Goal: Task Accomplishment & Management: Complete application form

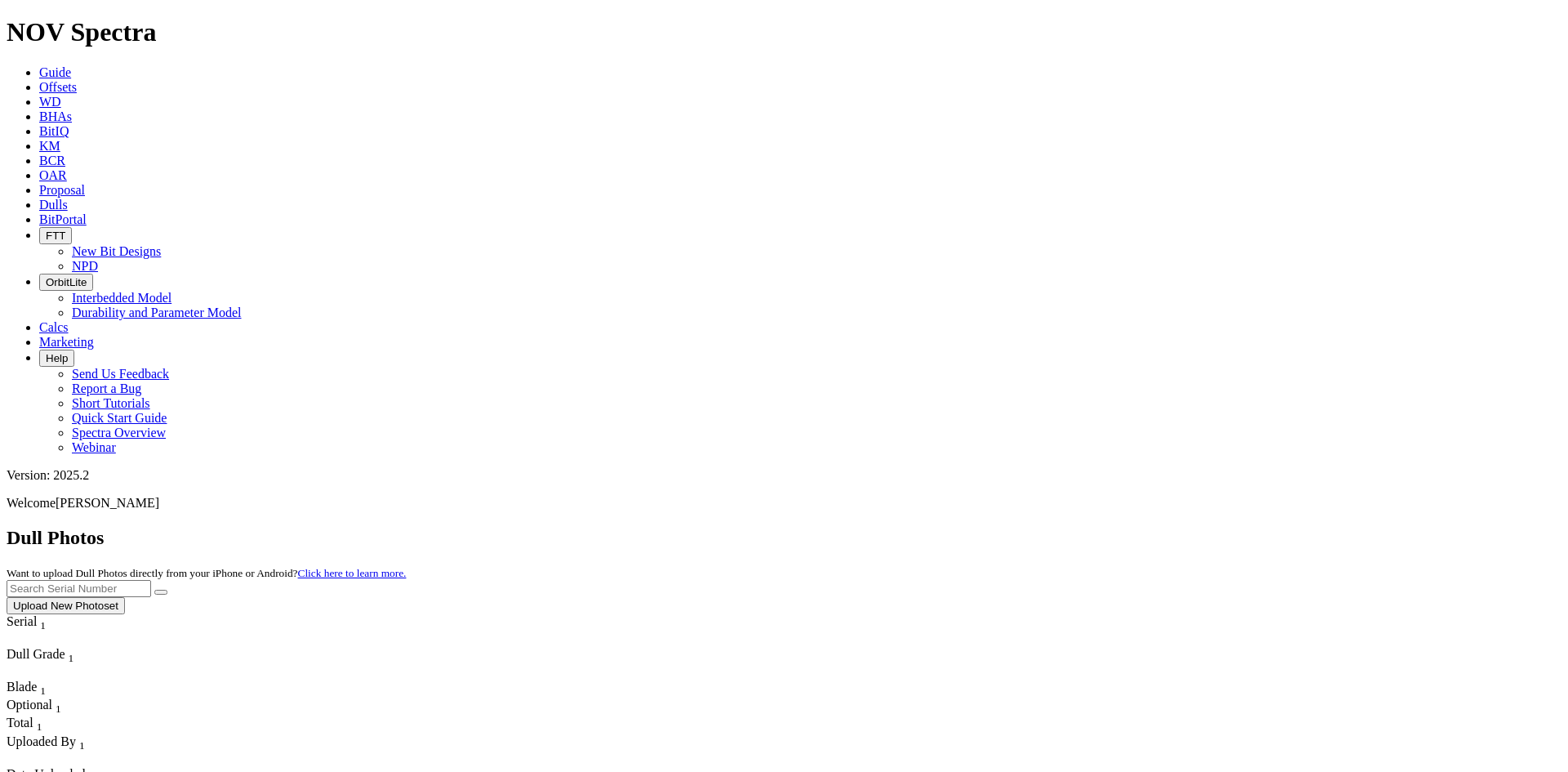
click at [125, 597] on button "Upload New Photoset" at bounding box center [65, 605] width 118 height 17
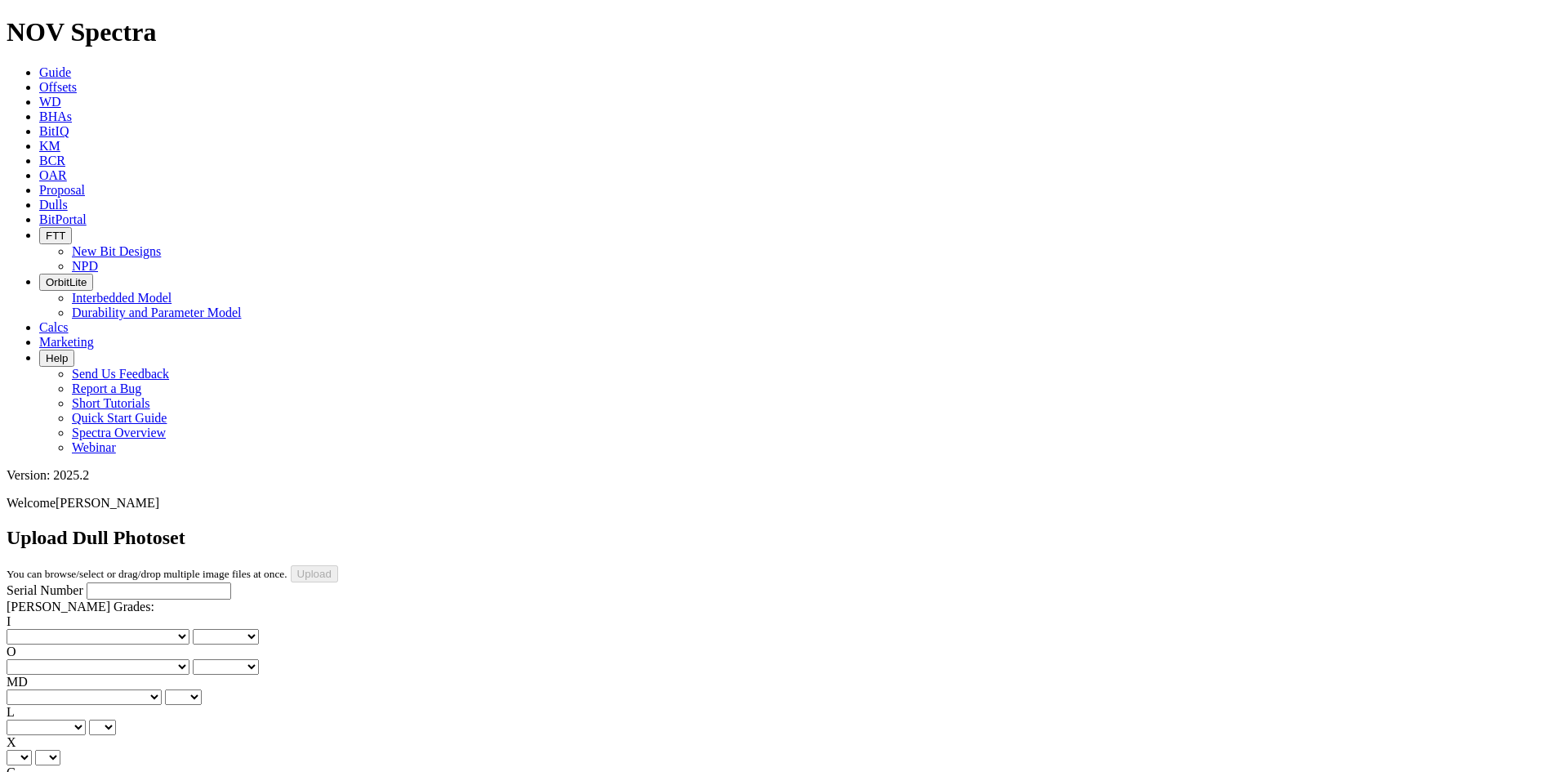
click at [99, 582] on input "Serial Number" at bounding box center [158, 590] width 144 height 17
paste input "A320205"
type input "A320205"
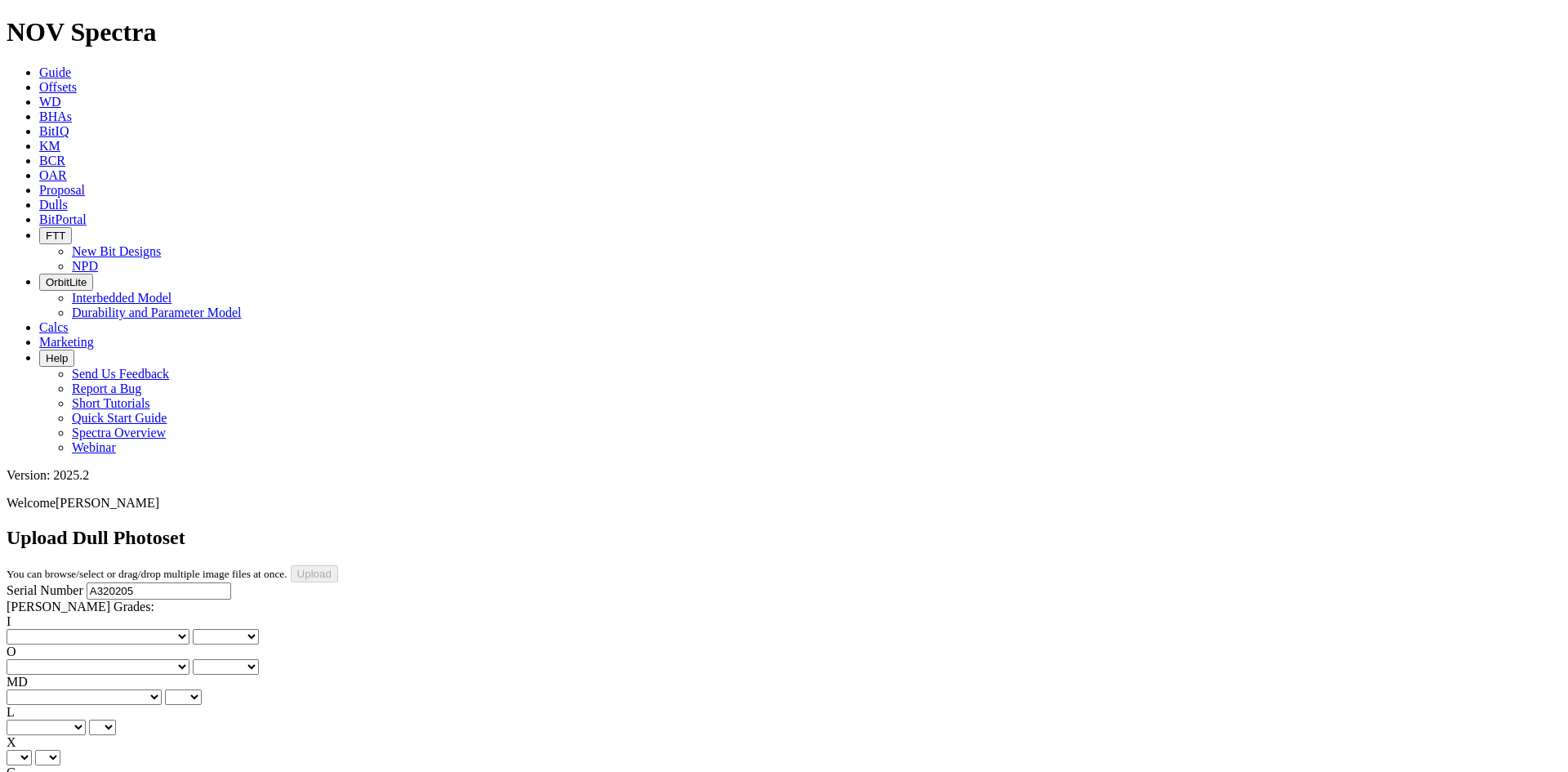
type input "9/9/25"
click at [58, 628] on select "No lost, worn or damaged cutters 0 1 2 3 4 5 6 7 8 No diamond table left on any…" at bounding box center [97, 636] width 182 height 15
select select "number:0"
click at [33, 628] on select "No lost, worn or damaged cutters 0 1 2 3 4 5 6 7 8 No diamond table left on any…" at bounding box center [97, 636] width 182 height 15
select select "number:0"
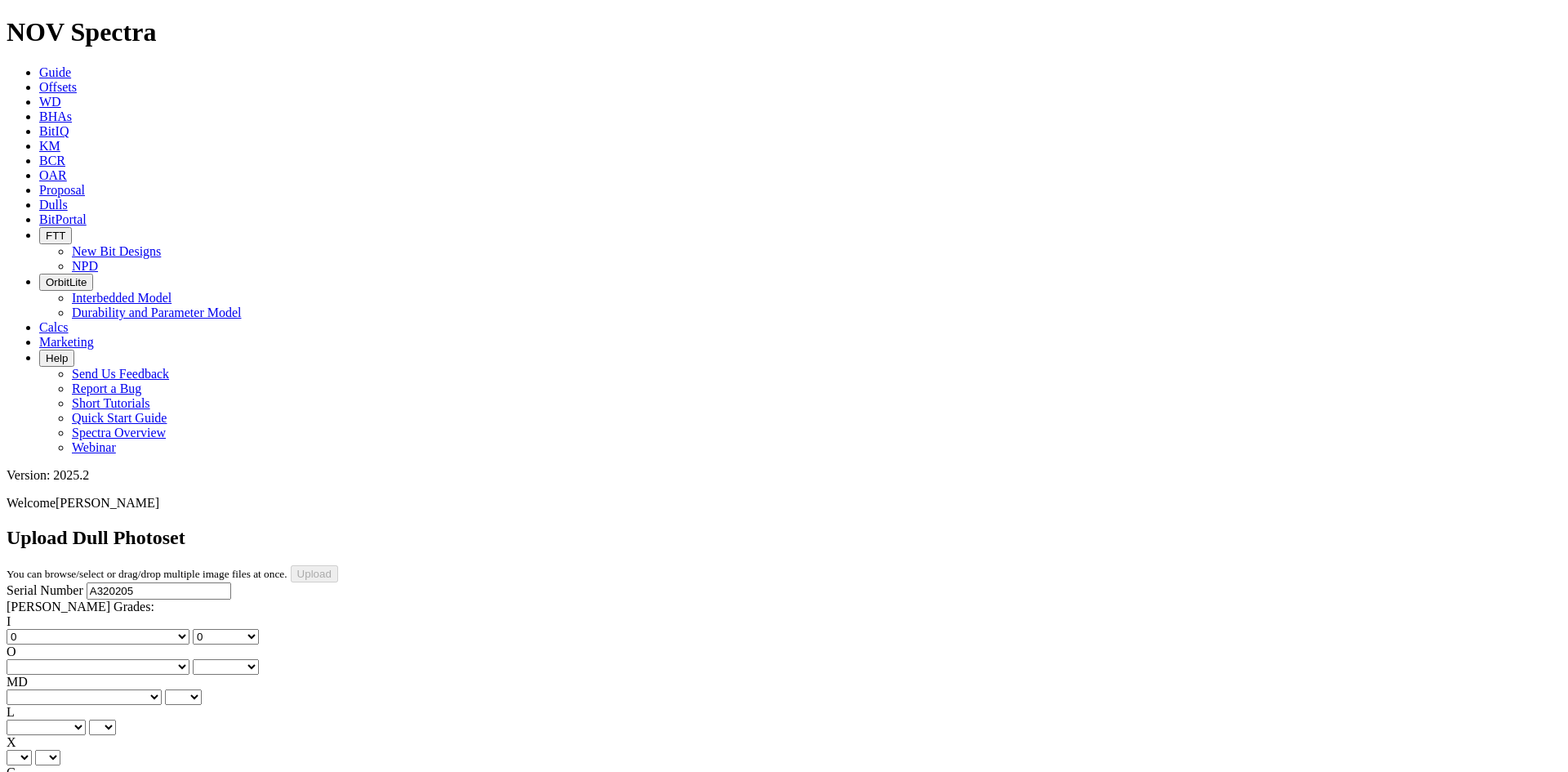
click at [133, 659] on select "No lost, worn or damaged cutters 0 1 2 3 4 5 6 7 8 No diamond table left on any…" at bounding box center [97, 667] width 182 height 15
select select "number:1"
click at [116, 659] on select "No lost, worn or damaged cutters 0 1 2 3 4 5 6 7 8 No diamond table left on any…" at bounding box center [97, 667] width 182 height 15
select select "number:1"
click at [58, 689] on select "BF - Bond Failure BT - Broken Teeth/Cutters BU - Balled Up Bit CR - Cored CT - …" at bounding box center [84, 697] width 155 height 15
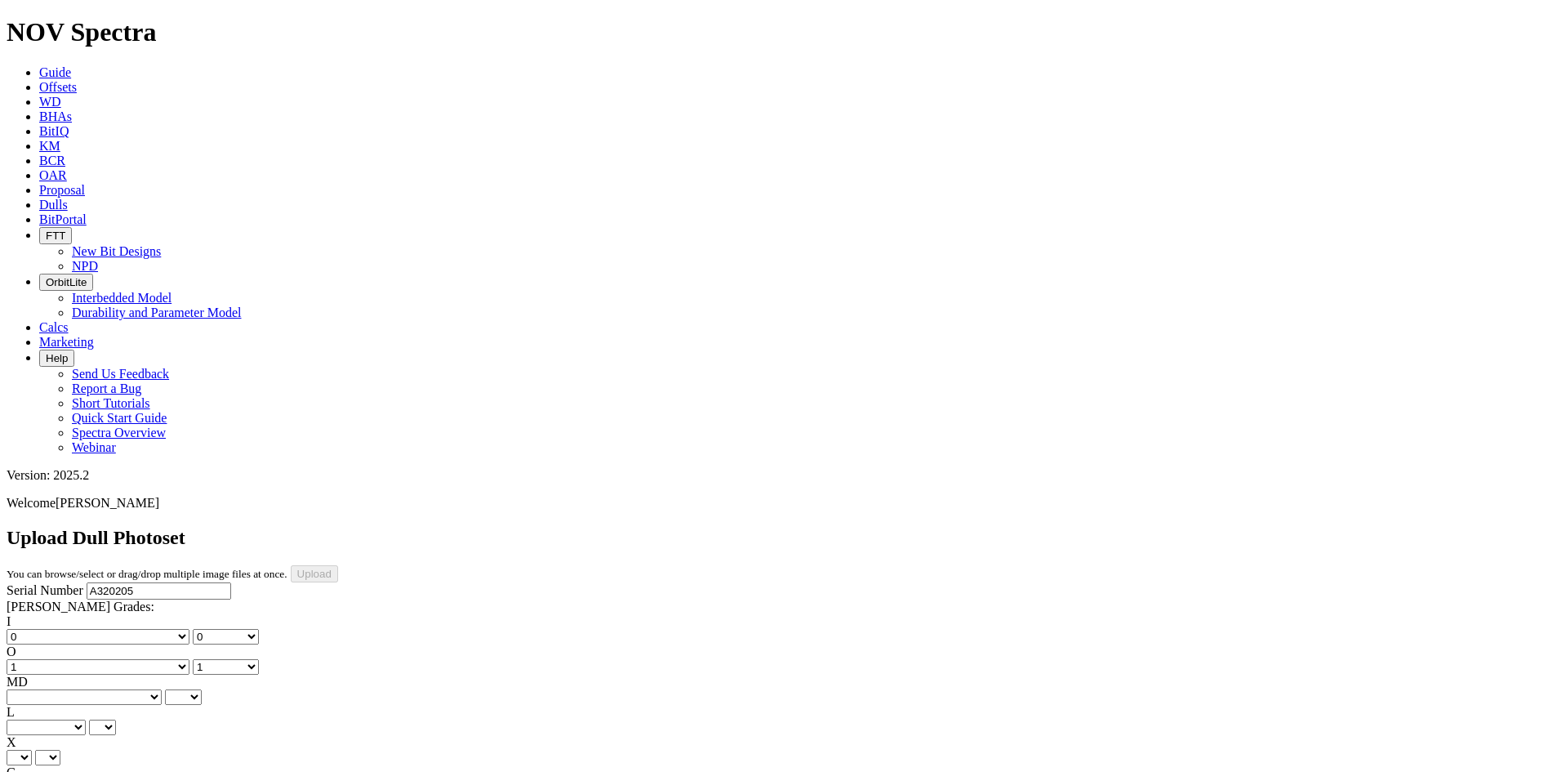
select select "string:WT"
click at [33, 689] on select "BF - Bond Failure BT - Broken Teeth/Cutters BU - Balled Up Bit CR - Cored CT - …" at bounding box center [84, 697] width 155 height 15
select select "string:WT"
click at [85, 719] on select "A - All C - Cone G - Gauge N - Nose S - Shoulder T - Taper" at bounding box center [45, 727] width 79 height 15
select select "string:S"
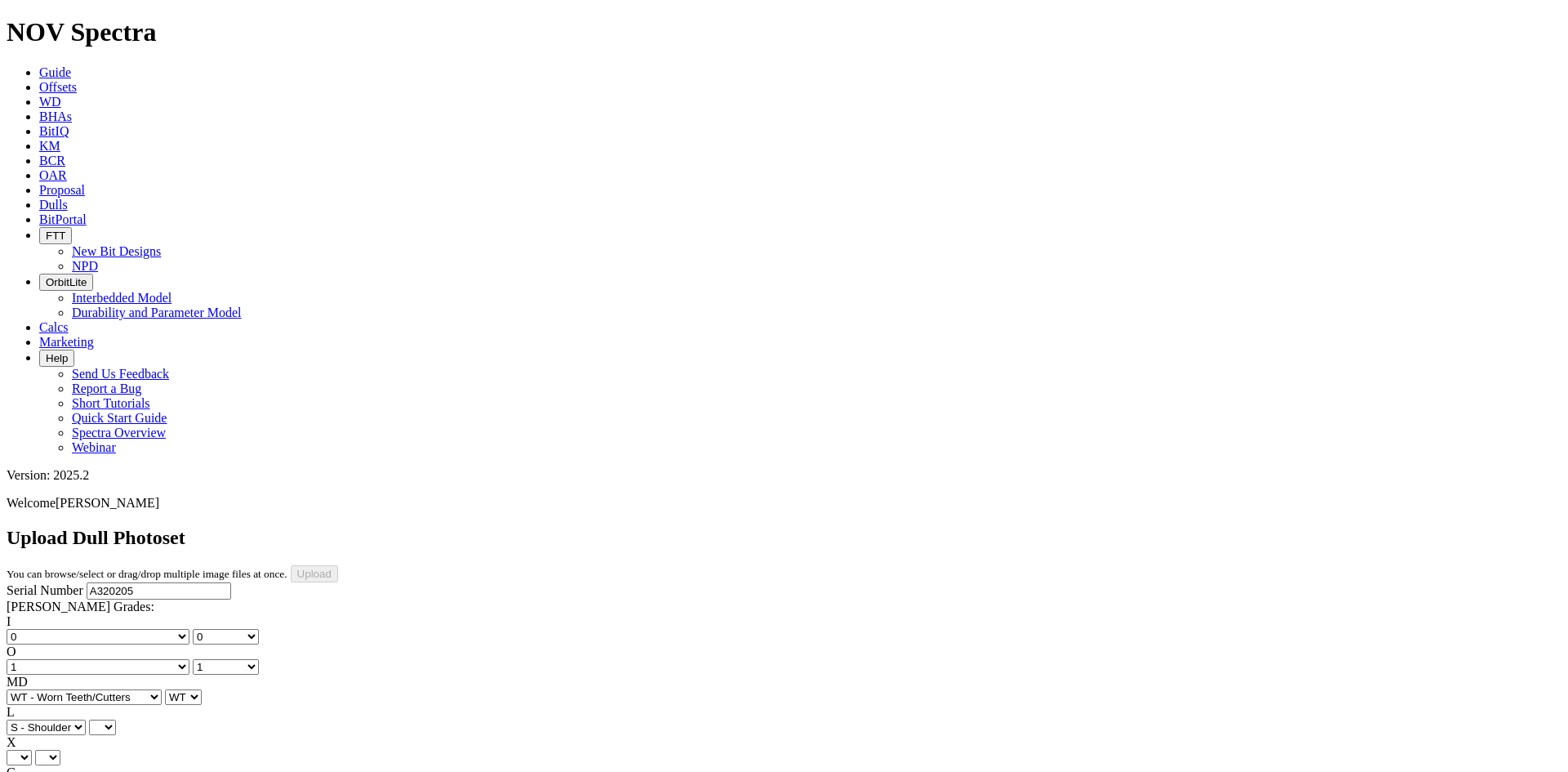
click at [85, 719] on select "A - All C - Cone G - Gauge N - Nose S - Shoulder T - Taper" at bounding box center [45, 727] width 79 height 15
select select "string:S"
click at [32, 750] on select "X" at bounding box center [19, 757] width 25 height 15
select select "string:X"
click at [32, 750] on select "X" at bounding box center [19, 757] width 25 height 15
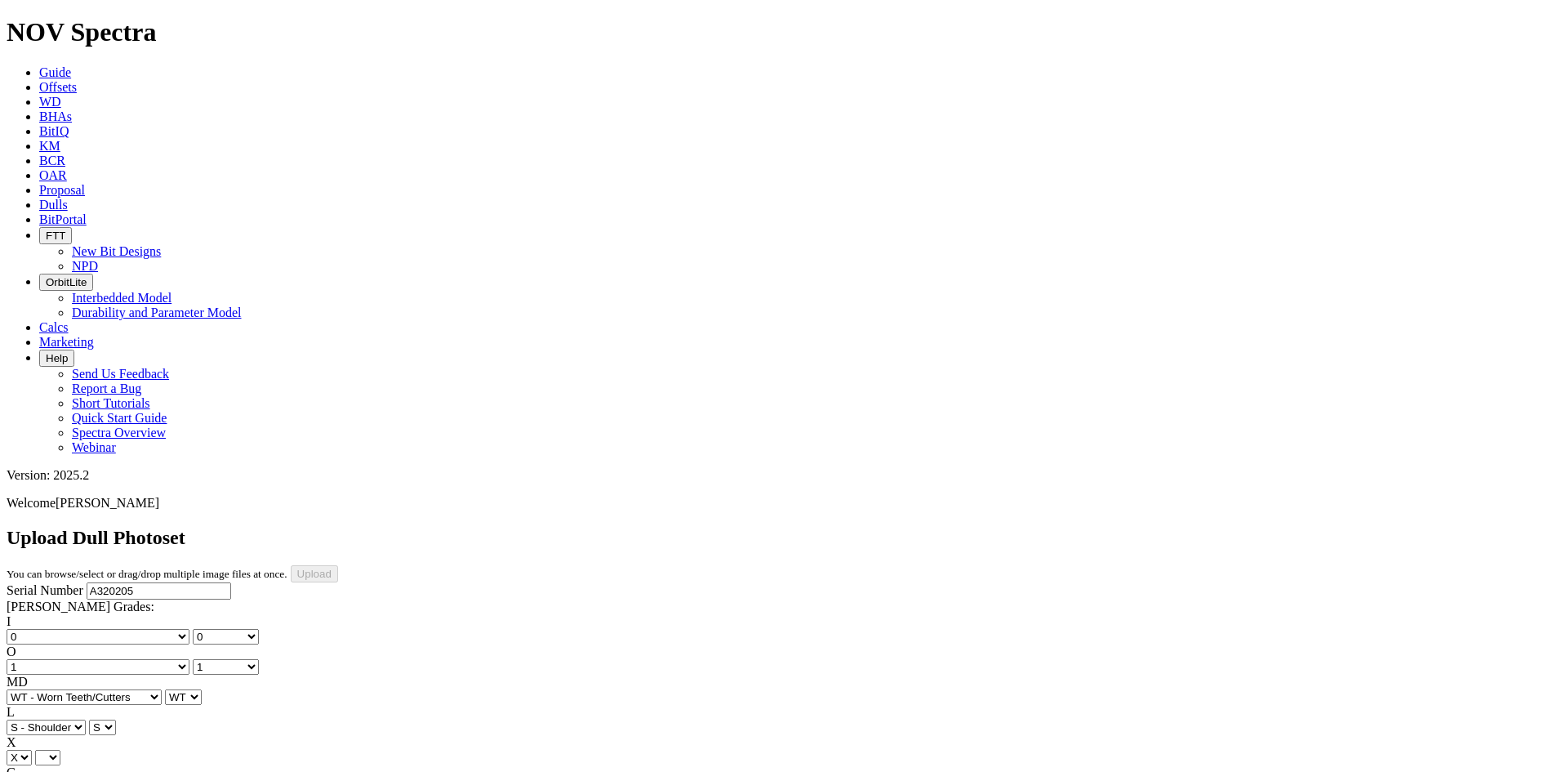
select select "string:X"
click at [128, 771] on select "Unknown I - In Gauge 1 - 1/16 in Undergauge" 2 - 2/16 in Undergauge = ⅛ in" 8 -…" at bounding box center [89, 787] width 166 height 15
select select "string:I"
click at [116, 771] on select "Unknown I - In Gauge 1 - 1/16 in Undergauge" 2 - 2/16 in Undergauge = ⅛ in" 8 -…" at bounding box center [89, 787] width 166 height 15
select select "string:I"
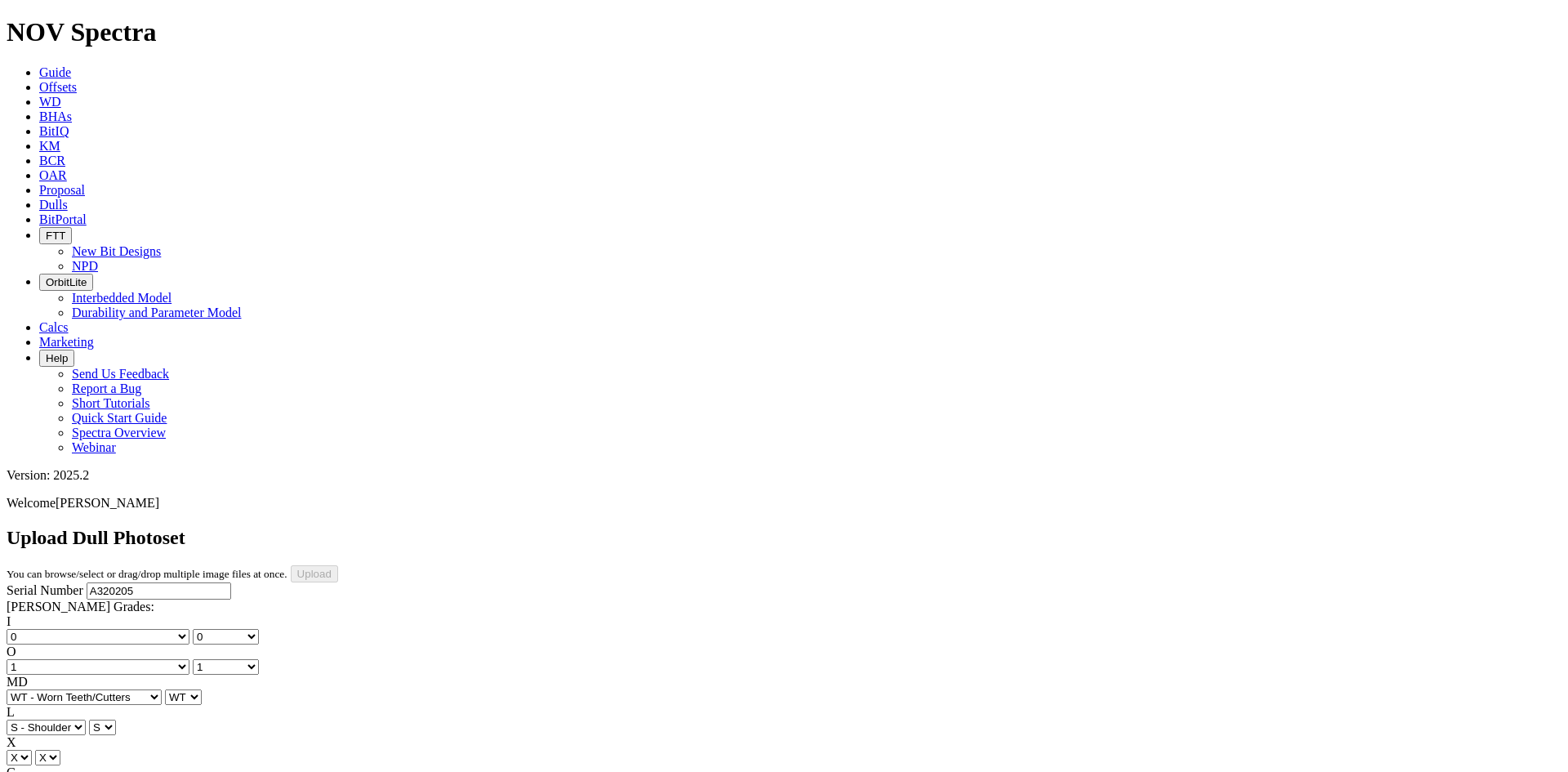
select select "string:CT"
drag, startPoint x: 130, startPoint y: 450, endPoint x: 140, endPoint y: 461, distance: 14.9
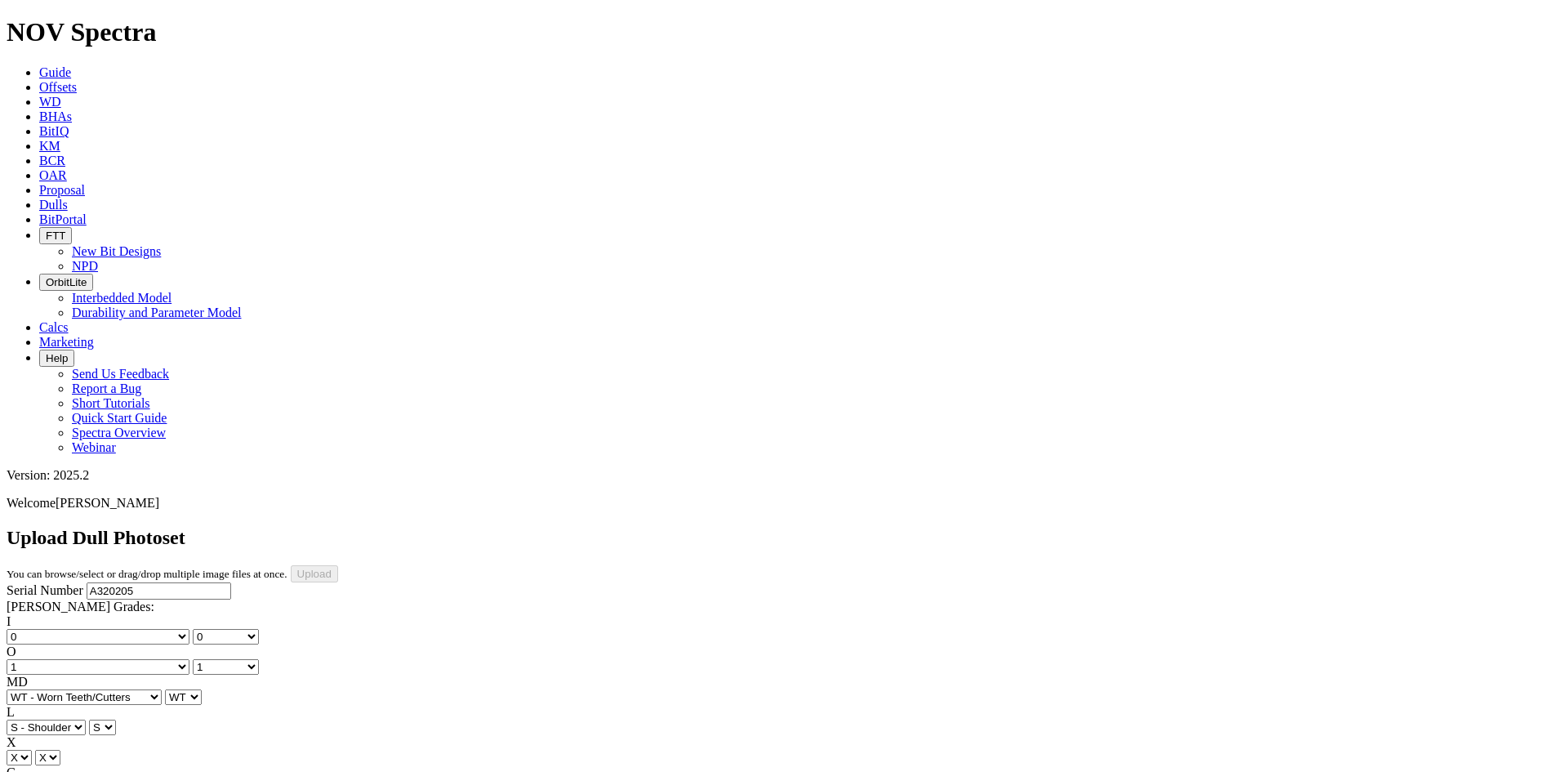
select select "string:_"
click at [338, 565] on input "Upload" at bounding box center [314, 573] width 47 height 17
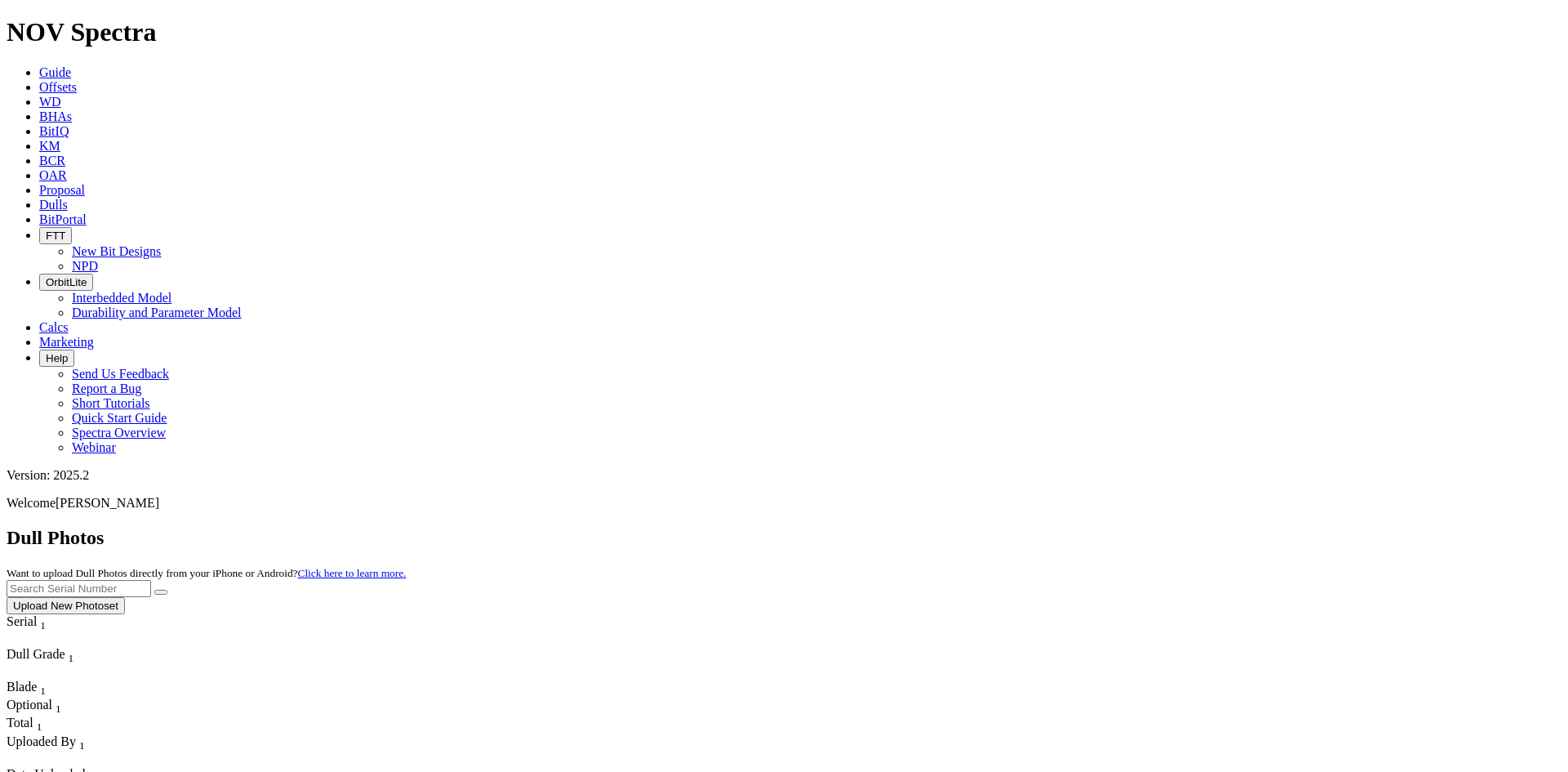
click at [125, 597] on button "Upload New Photoset" at bounding box center [65, 605] width 118 height 17
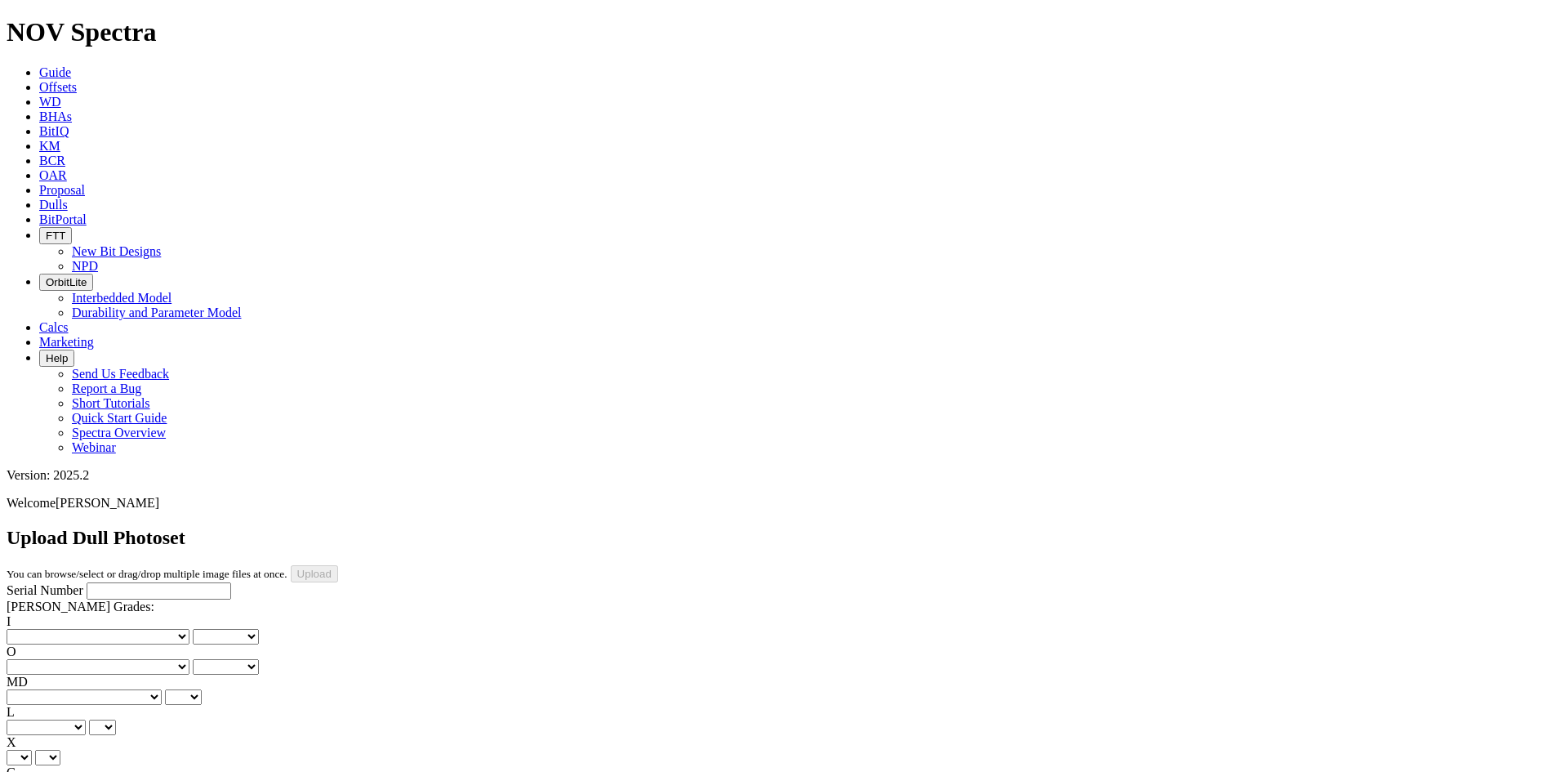
click at [139, 582] on input "Serial Number" at bounding box center [158, 590] width 144 height 17
paste input "A315692"
type input "A315692"
click at [57, 628] on select "No lost, worn or damaged cutters 0 1 2 3 4 5 6 7 8 No diamond table left on any…" at bounding box center [97, 636] width 182 height 15
select select "number:2"
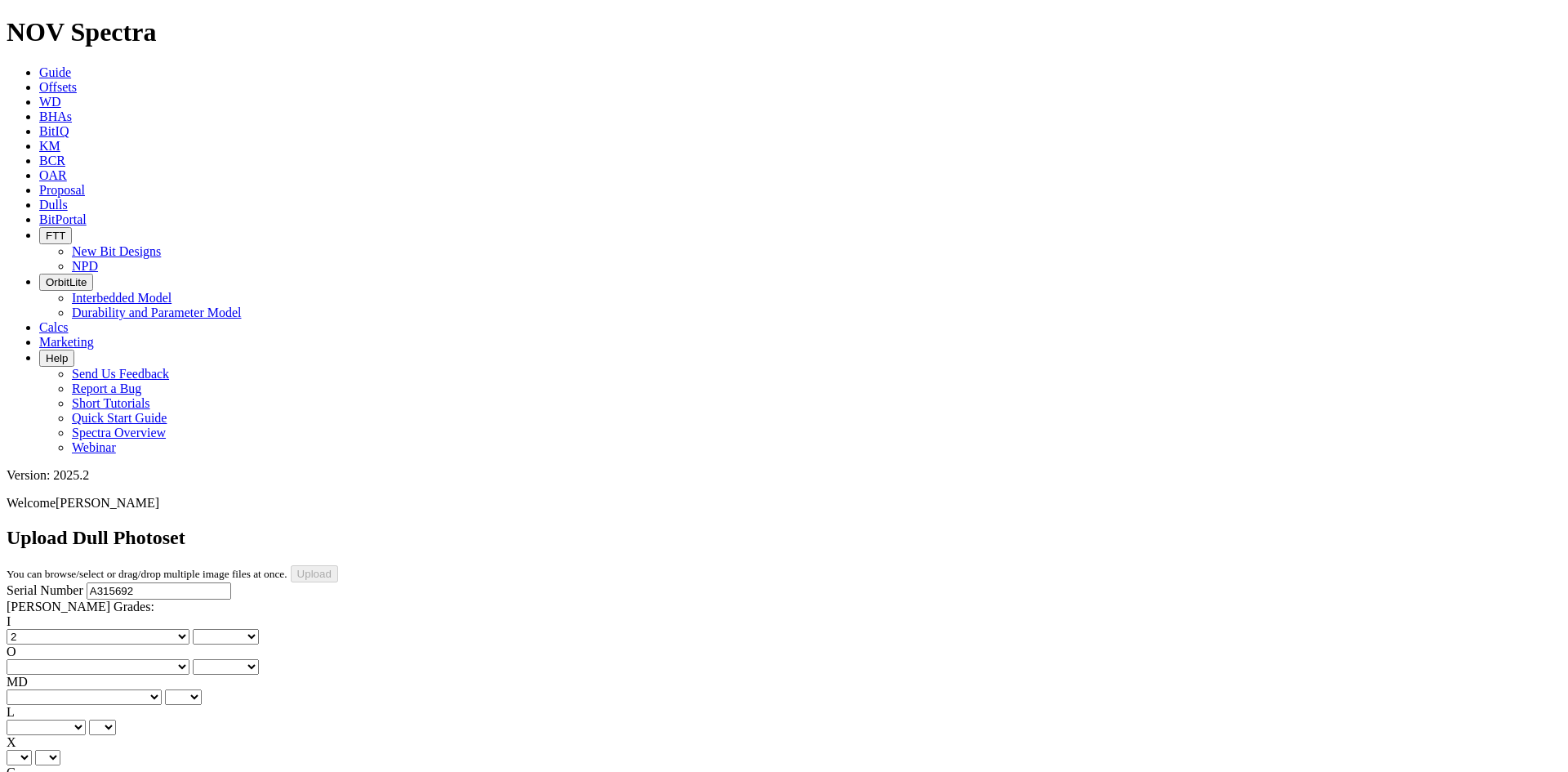
click at [33, 628] on select "No lost, worn or damaged cutters 0 1 2 3 4 5 6 7 8 No diamond table left on any…" at bounding box center [97, 636] width 182 height 15
select select "number:2"
click at [150, 659] on select "No lost, worn or damaged cutters 0 1 2 3 4 5 6 7 8 No diamond table left on any…" at bounding box center [97, 667] width 182 height 15
select select "number:2"
click at [116, 659] on select "No lost, worn or damaged cutters 0 1 2 3 4 5 6 7 8 No diamond table left on any…" at bounding box center [97, 667] width 182 height 15
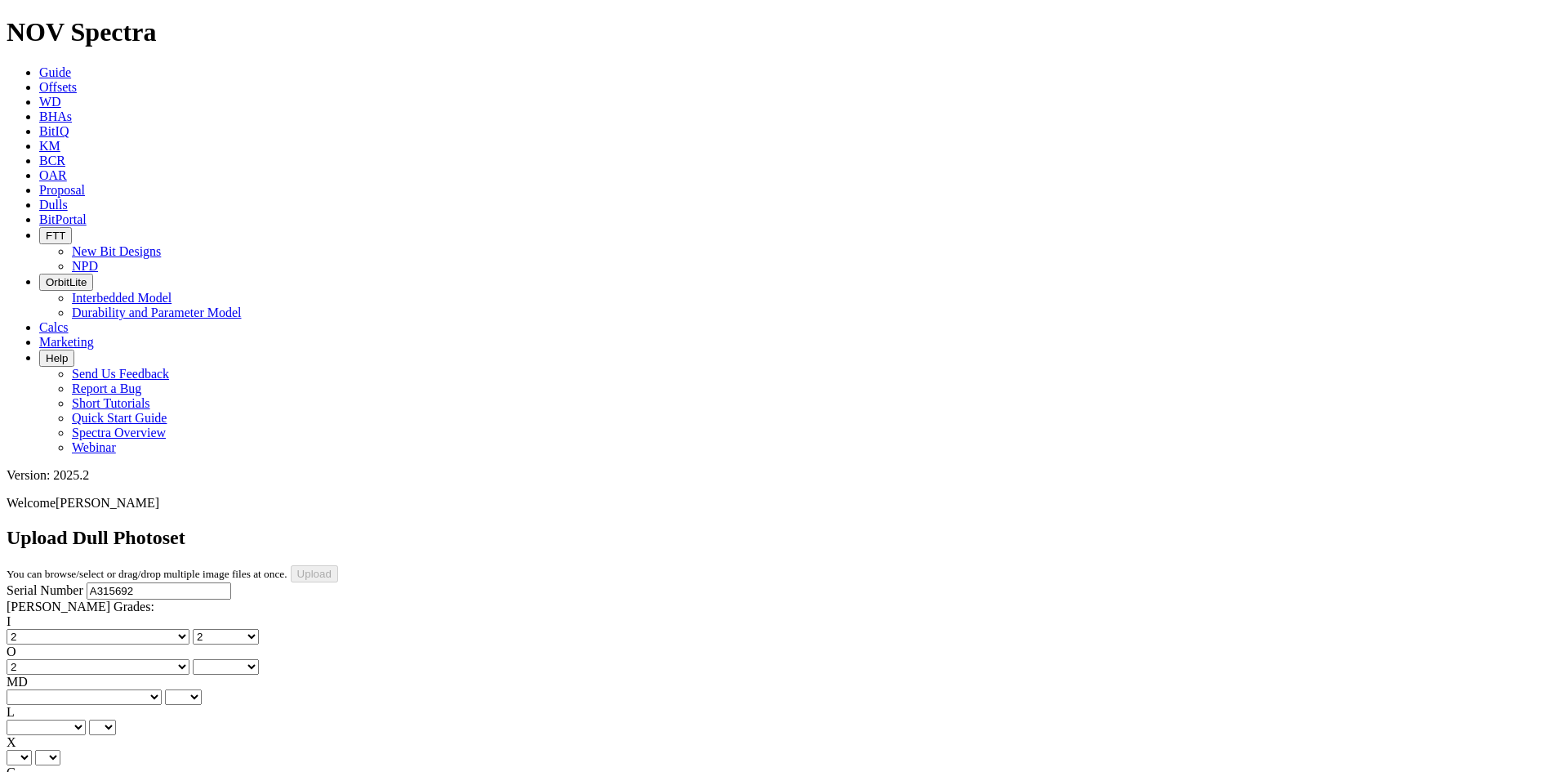
select select "number:2"
click at [50, 689] on select "BF - Bond Failure BT - Broken Teeth/Cutters BU - Balled Up Bit CR - Cored CT - …" at bounding box center [84, 697] width 155 height 15
select select "string:LT"
click at [33, 689] on select "BF - Bond Failure BT - Broken Teeth/Cutters BU - Balled Up Bit CR - Cored CT - …" at bounding box center [84, 697] width 155 height 15
select select "string:LT"
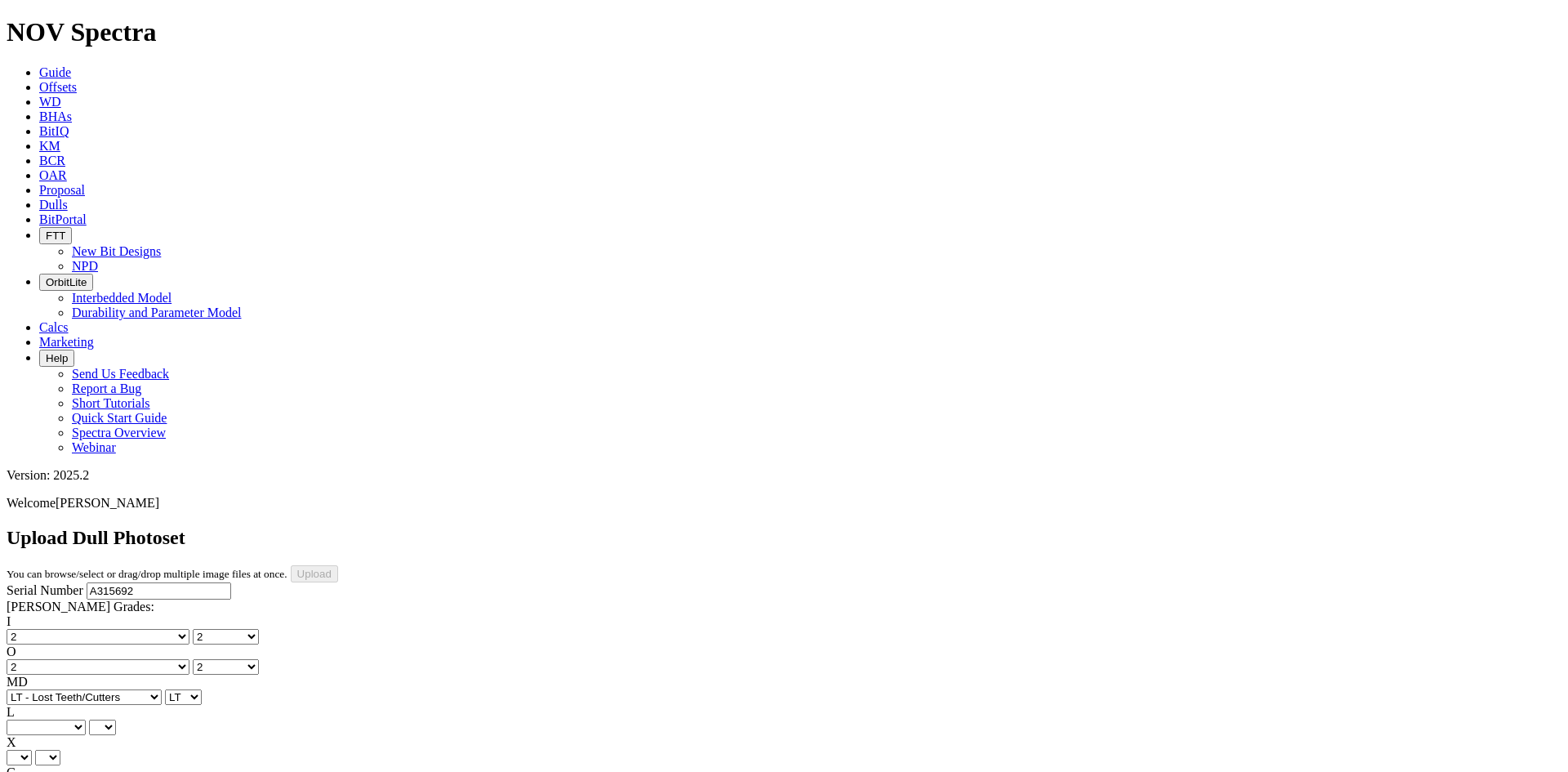
click at [85, 719] on select "A - All C - Cone G - Gauge N - Nose S - Shoulder T - Taper" at bounding box center [45, 727] width 79 height 15
select select "string:C"
click at [85, 719] on select "A - All C - Cone G - Gauge N - Nose S - Shoulder T - Taper" at bounding box center [45, 727] width 79 height 15
select select "string:C"
click at [32, 750] on select "X" at bounding box center [19, 757] width 25 height 15
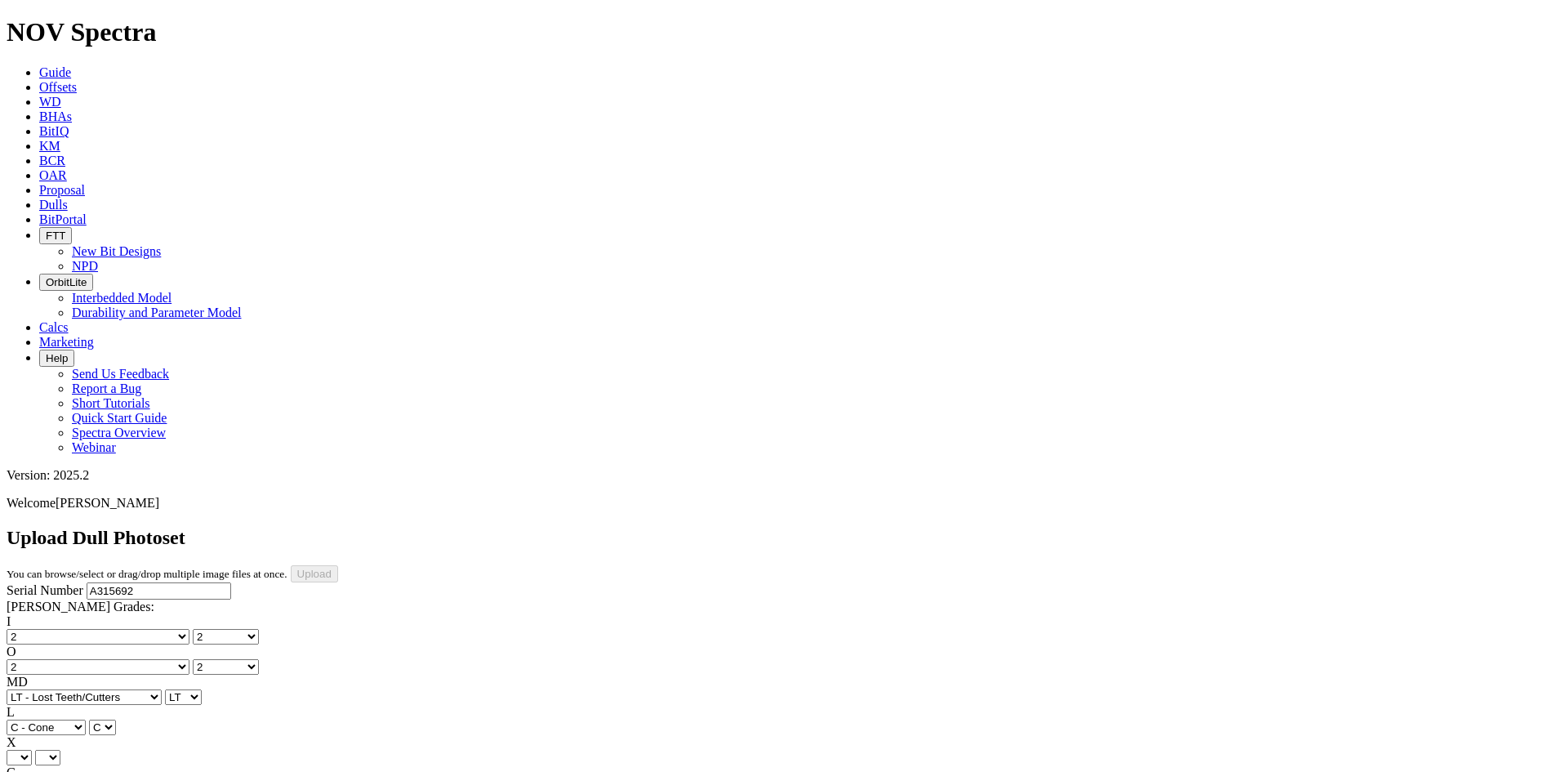
select select "string:X"
click at [32, 750] on select "X" at bounding box center [19, 757] width 25 height 15
select select "string:X"
click at [129, 771] on select "Unknown I - In Gauge 1 - 1/16 in Undergauge" 2 - 2/16 in Undergauge = ⅛ in" 8 -…" at bounding box center [89, 787] width 166 height 15
select select "string:I"
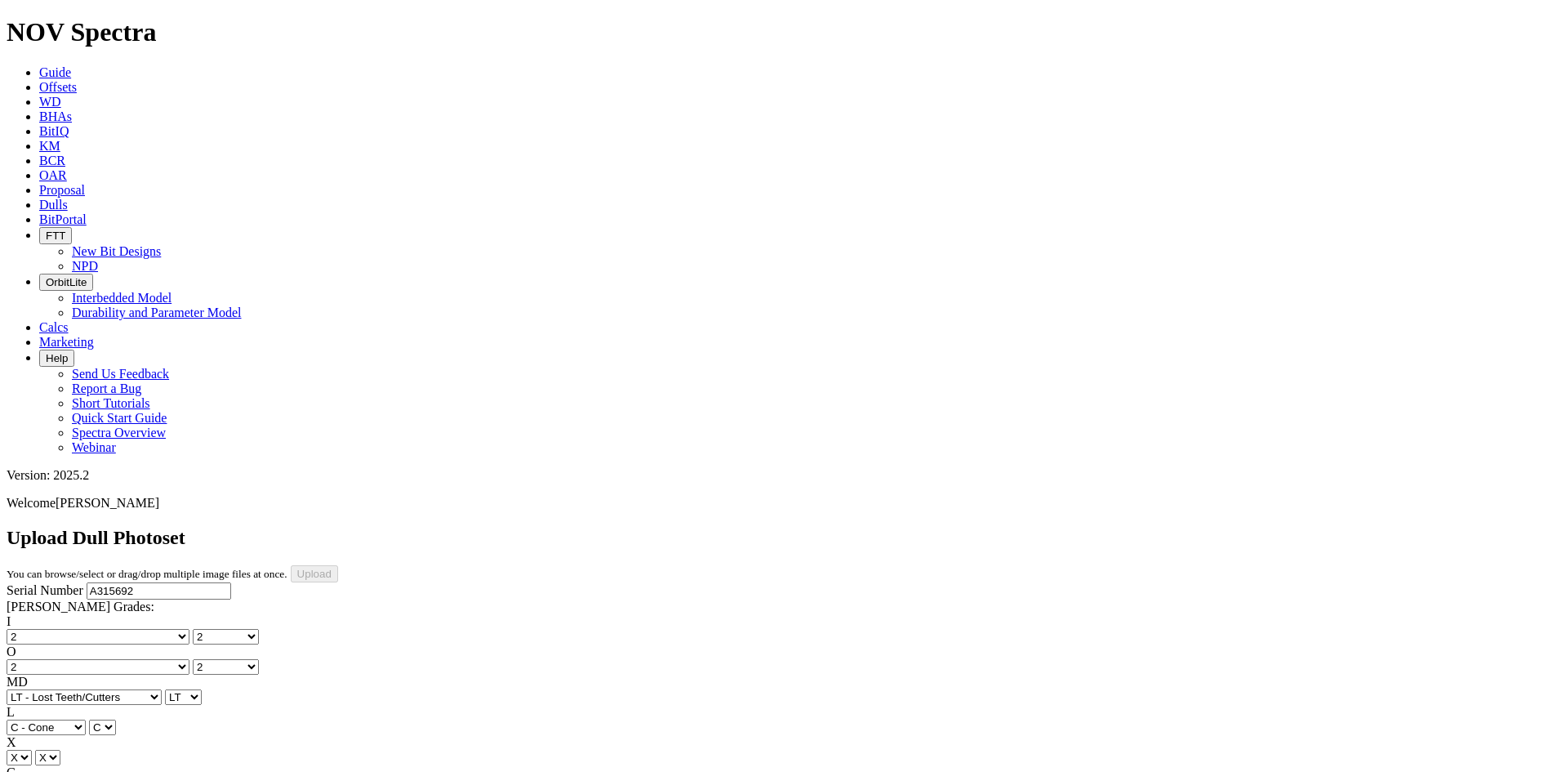
click at [116, 771] on select "Unknown I - In Gauge 1 - 1/16 in Undergauge" 2 - 2/16 in Undergauge = ⅛ in" 8 -…" at bounding box center [89, 787] width 166 height 15
select select "string:I"
select select "string:BT"
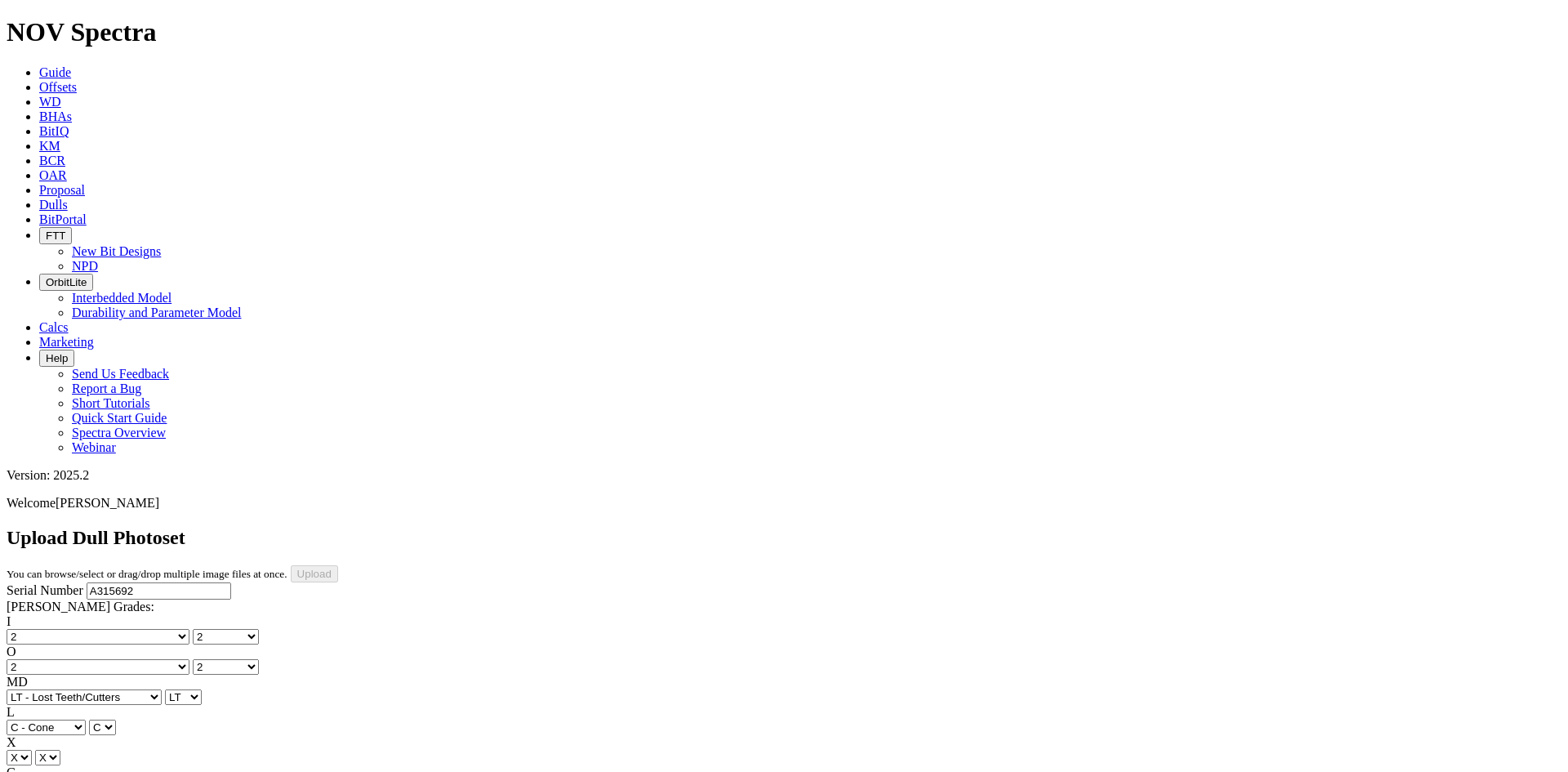
select select "string:BT"
click at [142, 582] on div "Serial Number A315692 RH Dull Grades: I No lost, worn or damaged cutters 0 1 2 …" at bounding box center [784, 735] width 1554 height 305
drag, startPoint x: 142, startPoint y: 442, endPoint x: 143, endPoint y: 431, distance: 11.0
select select "string:_"
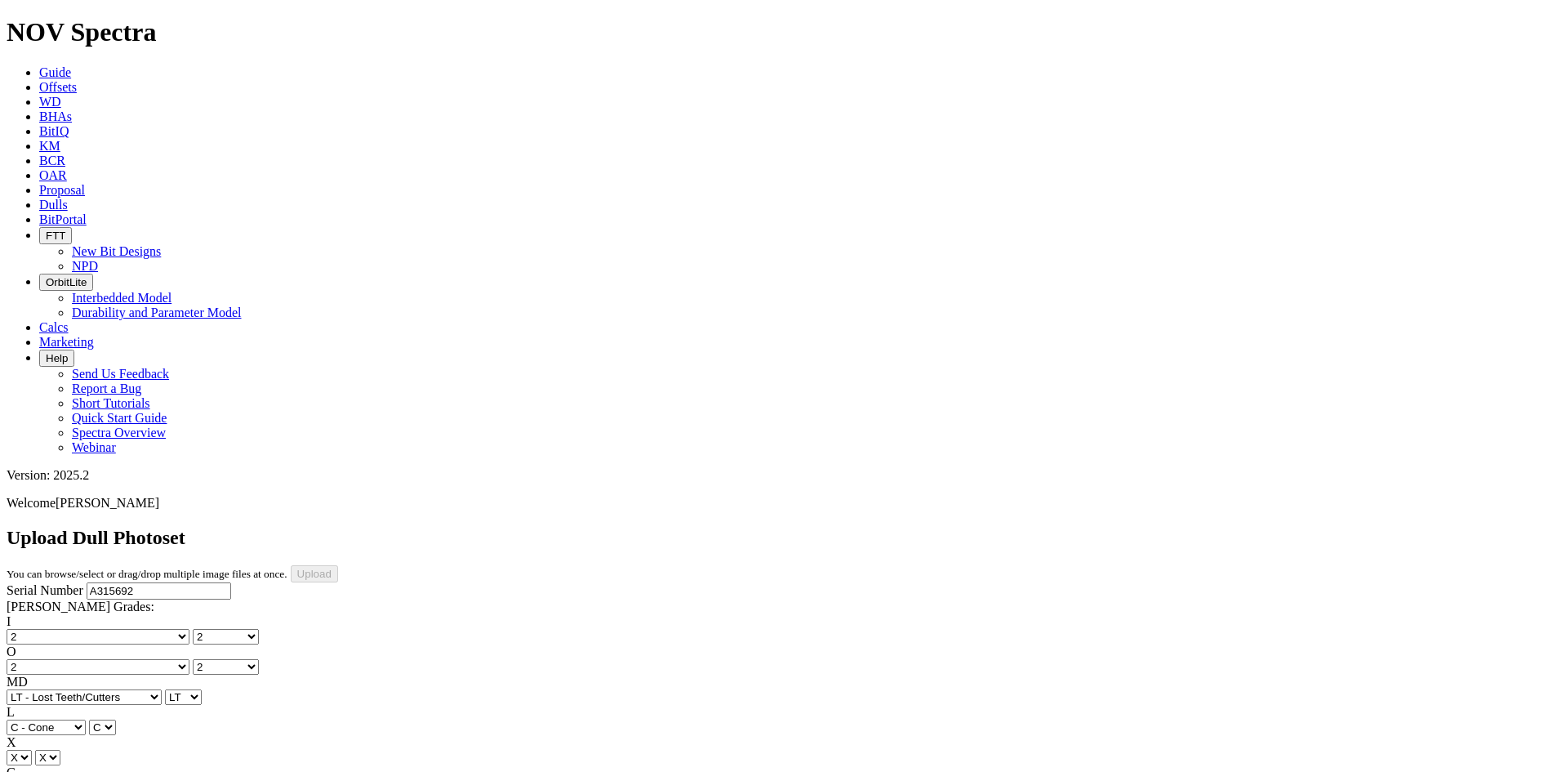
select select "string:_"
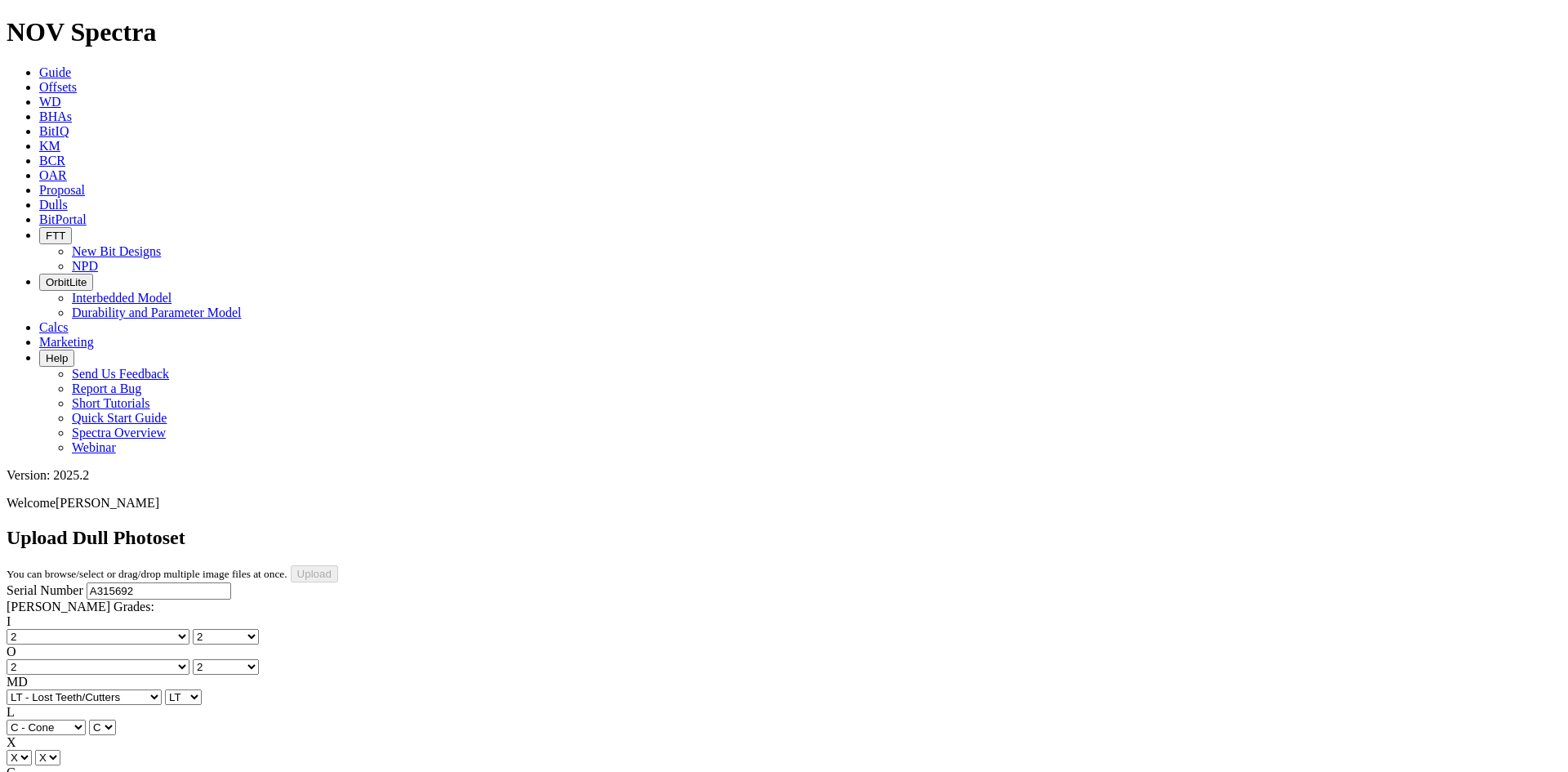
type input "9/2/25"
click at [338, 565] on input "Upload" at bounding box center [314, 573] width 47 height 17
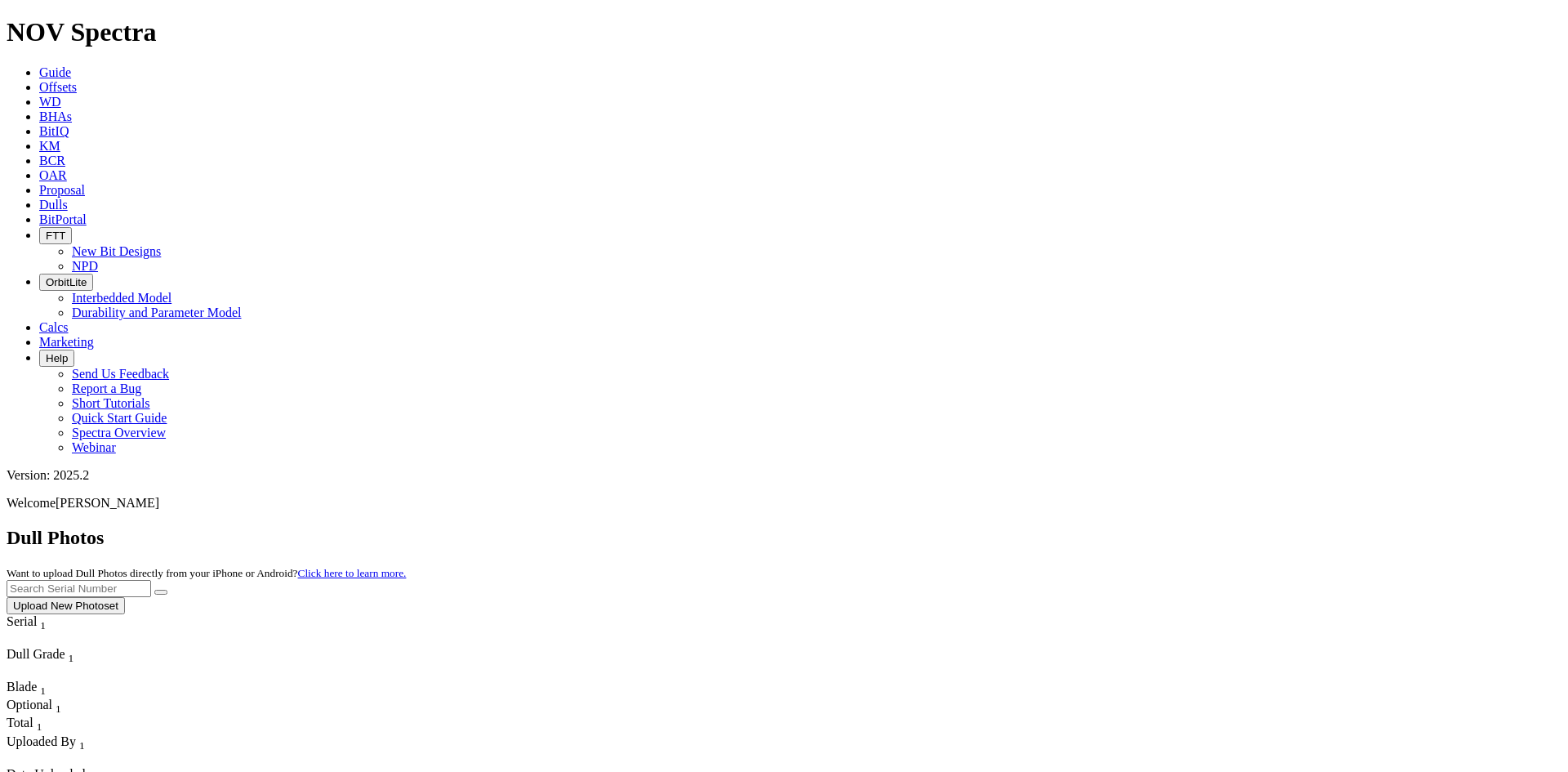
click at [125, 597] on button "Upload New Photoset" at bounding box center [65, 605] width 118 height 17
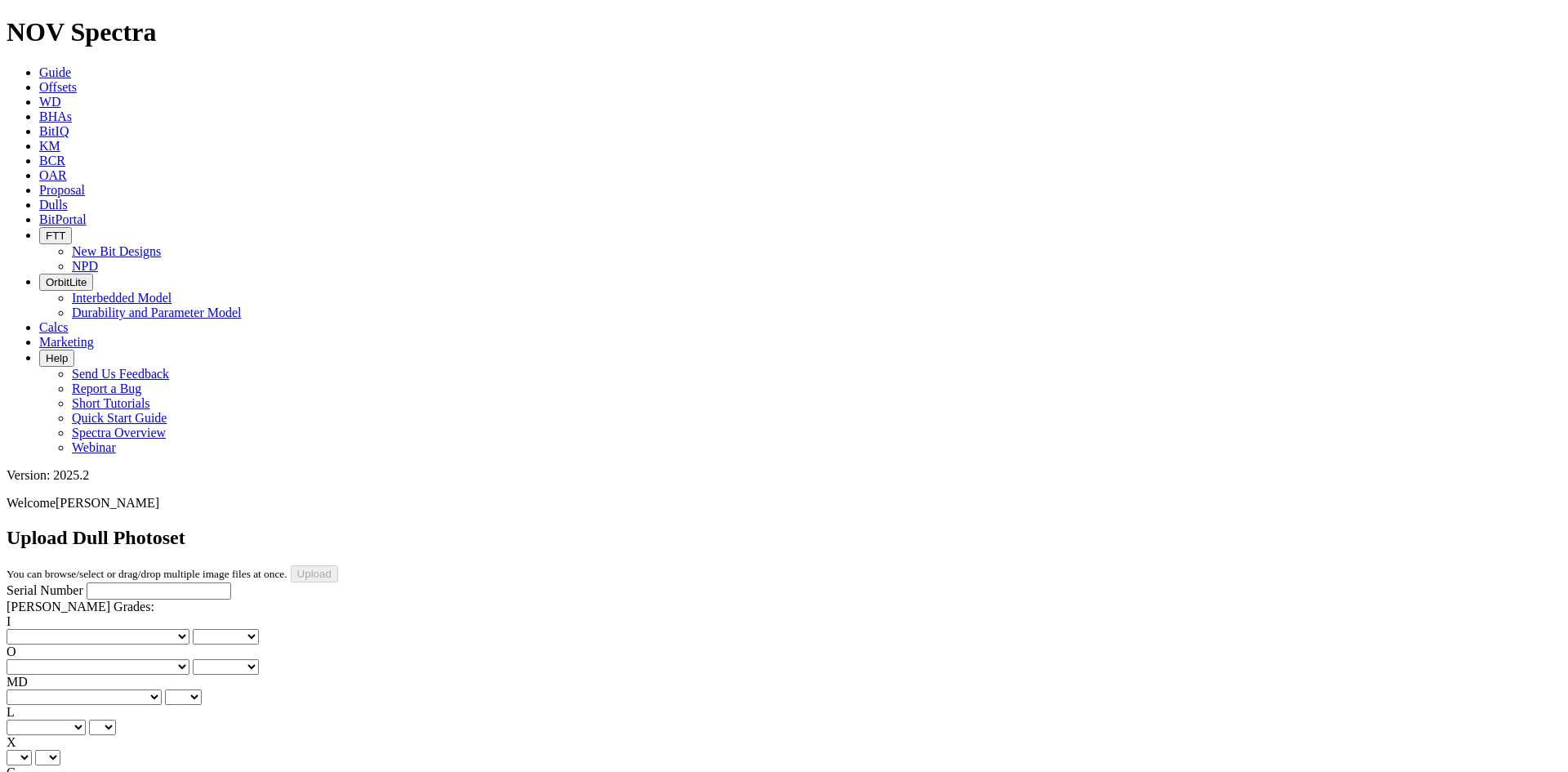
click at [86, 582] on input "Serial Number" at bounding box center [158, 590] width 144 height 17
paste input "A315982"
type input "A315982"
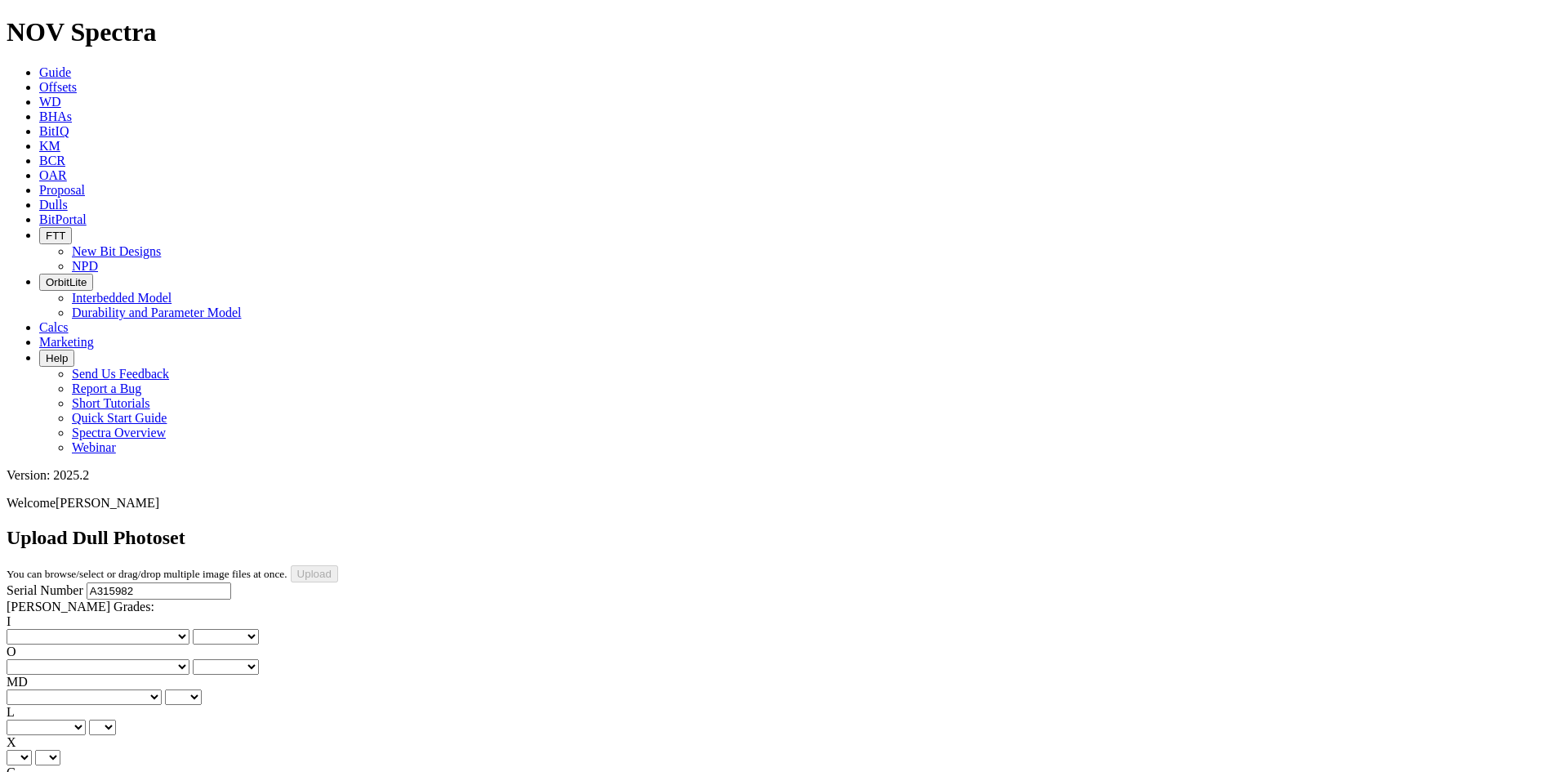
type input "9/1/25"
click at [49, 628] on select "No lost, worn or damaged cutters 0 1 2 3 4 5 6 7 8 No diamond table left on any…" at bounding box center [97, 636] width 182 height 15
select select "number:1"
click at [33, 628] on select "No lost, worn or damaged cutters 0 1 2 3 4 5 6 7 8 No diamond table left on any…" at bounding box center [97, 636] width 182 height 15
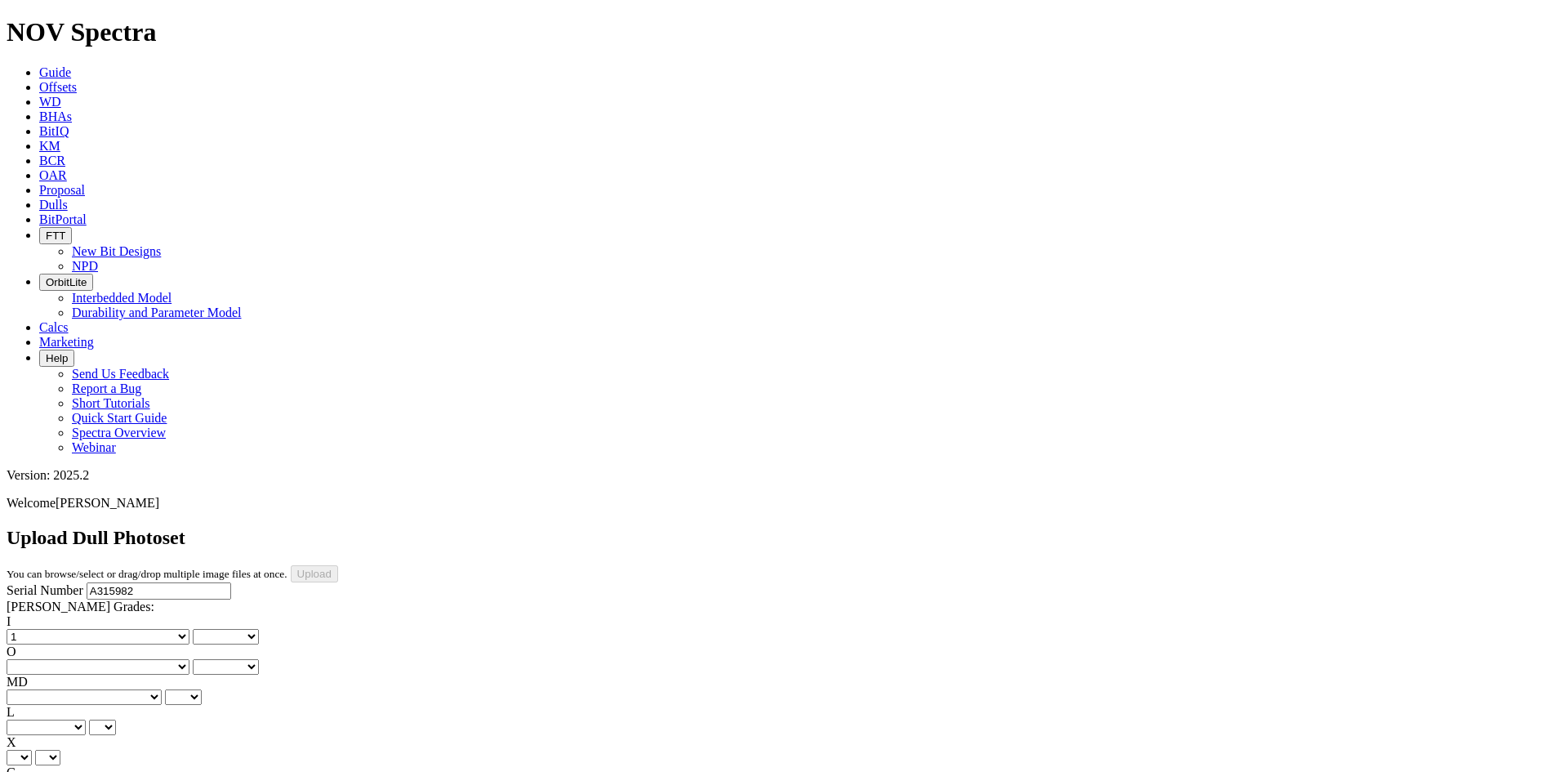
select select "number:1"
click at [137, 659] on select "No lost, worn or damaged cutters 0 1 2 3 4 5 6 7 8 No diamond table left on any…" at bounding box center [97, 667] width 182 height 15
select select "number:2"
click at [116, 659] on select "No lost, worn or damaged cutters 0 1 2 3 4 5 6 7 8 No diamond table left on any…" at bounding box center [97, 667] width 182 height 15
select select "number:2"
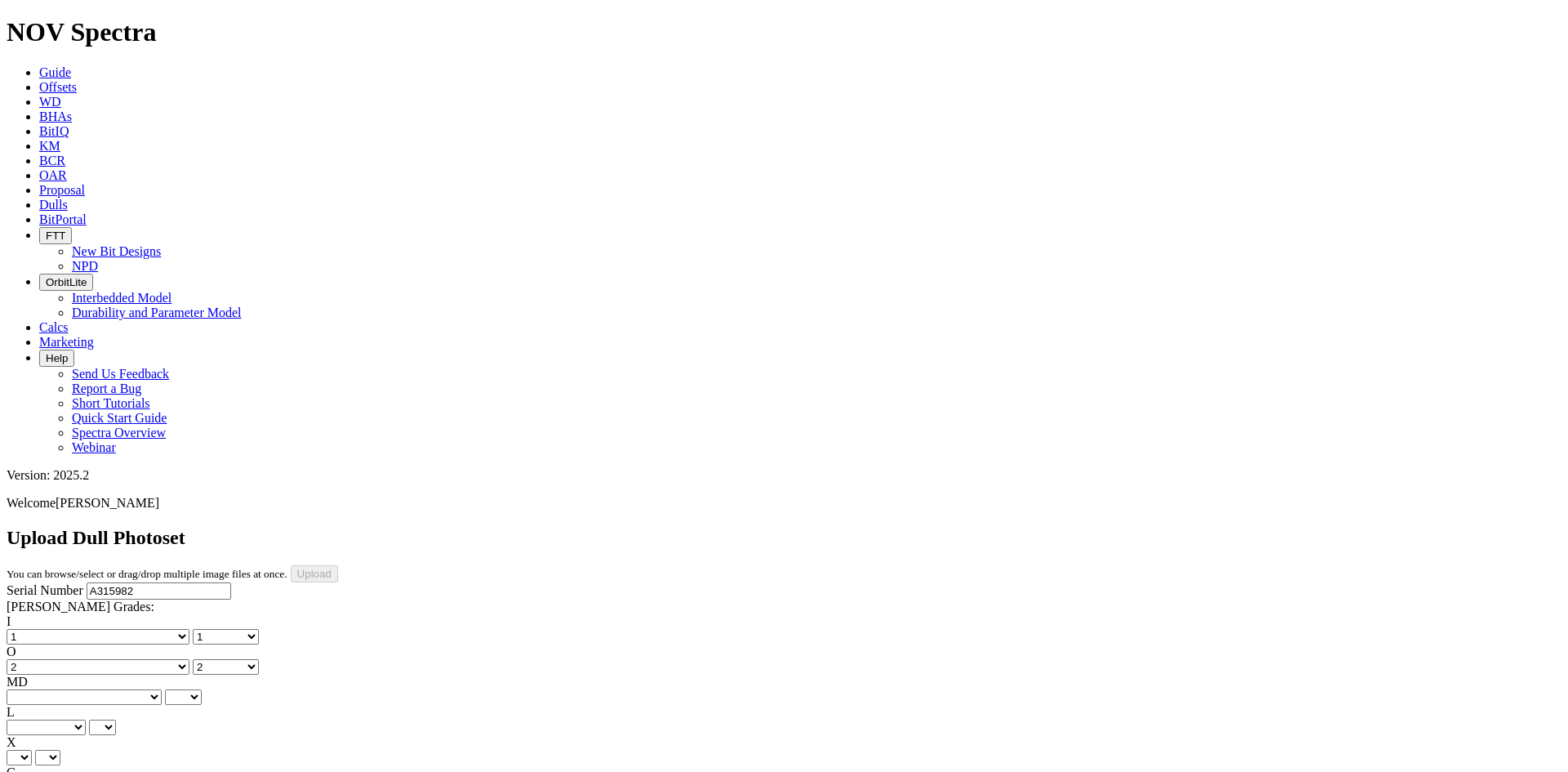
click at [56, 689] on select "BF - Bond Failure BT - Broken Teeth/Cutters BU - Balled Up Bit CR - Cored CT - …" at bounding box center [84, 697] width 155 height 15
select select "string:LT"
click at [33, 689] on select "BF - Bond Failure BT - Broken Teeth/Cutters BU - Balled Up Bit CR - Cored CT - …" at bounding box center [84, 697] width 155 height 15
select select "string:LT"
click at [85, 719] on select "A - All C - Cone G - Gauge N - Nose S - Shoulder T - Taper" at bounding box center [45, 727] width 79 height 15
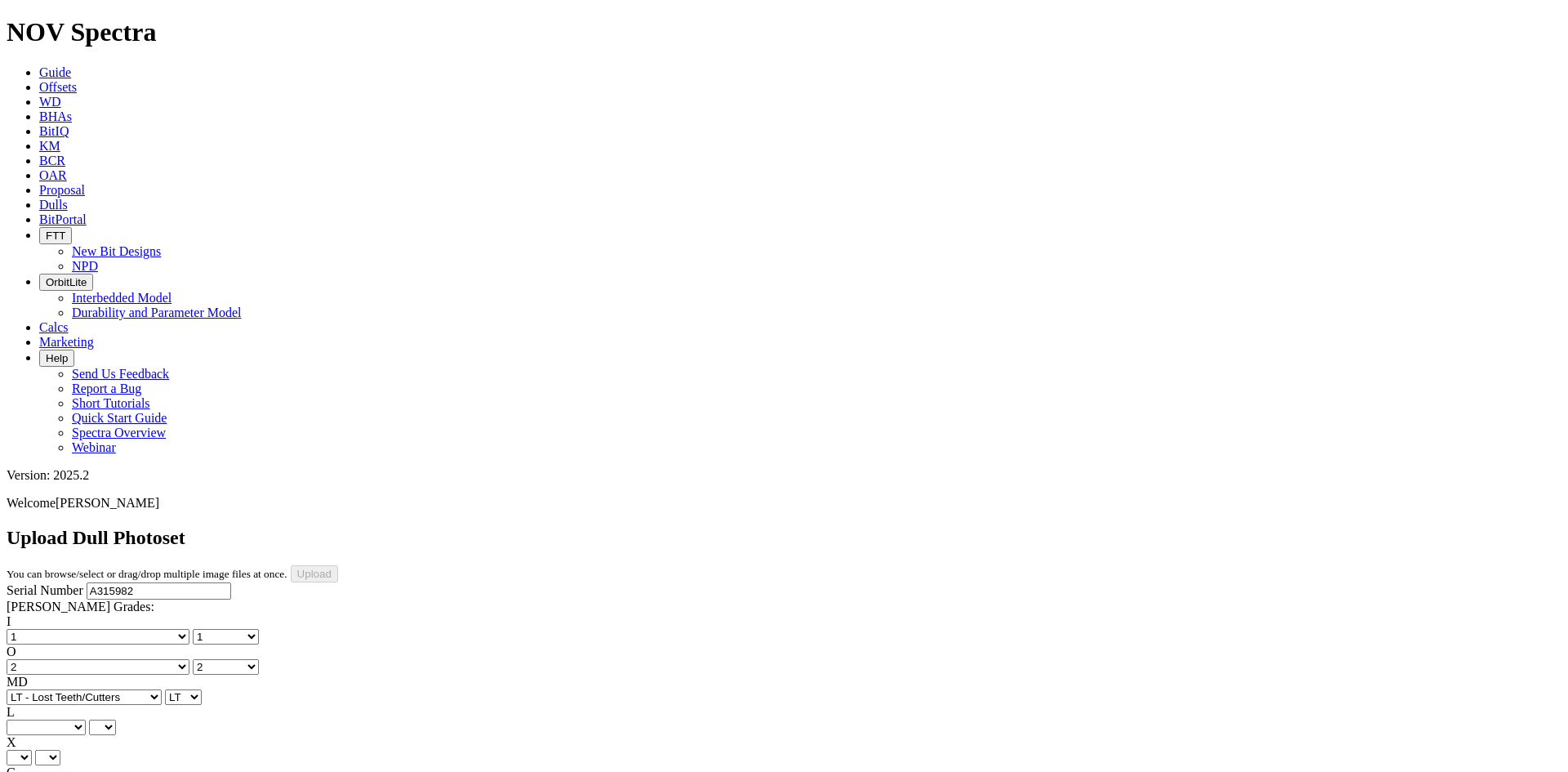
select select "string:C"
click at [85, 719] on select "A - All C - Cone G - Gauge N - Nose S - Shoulder T - Taper" at bounding box center [45, 727] width 79 height 15
select select "string:C"
click at [32, 750] on select "X" at bounding box center [19, 757] width 25 height 15
select select "string:X"
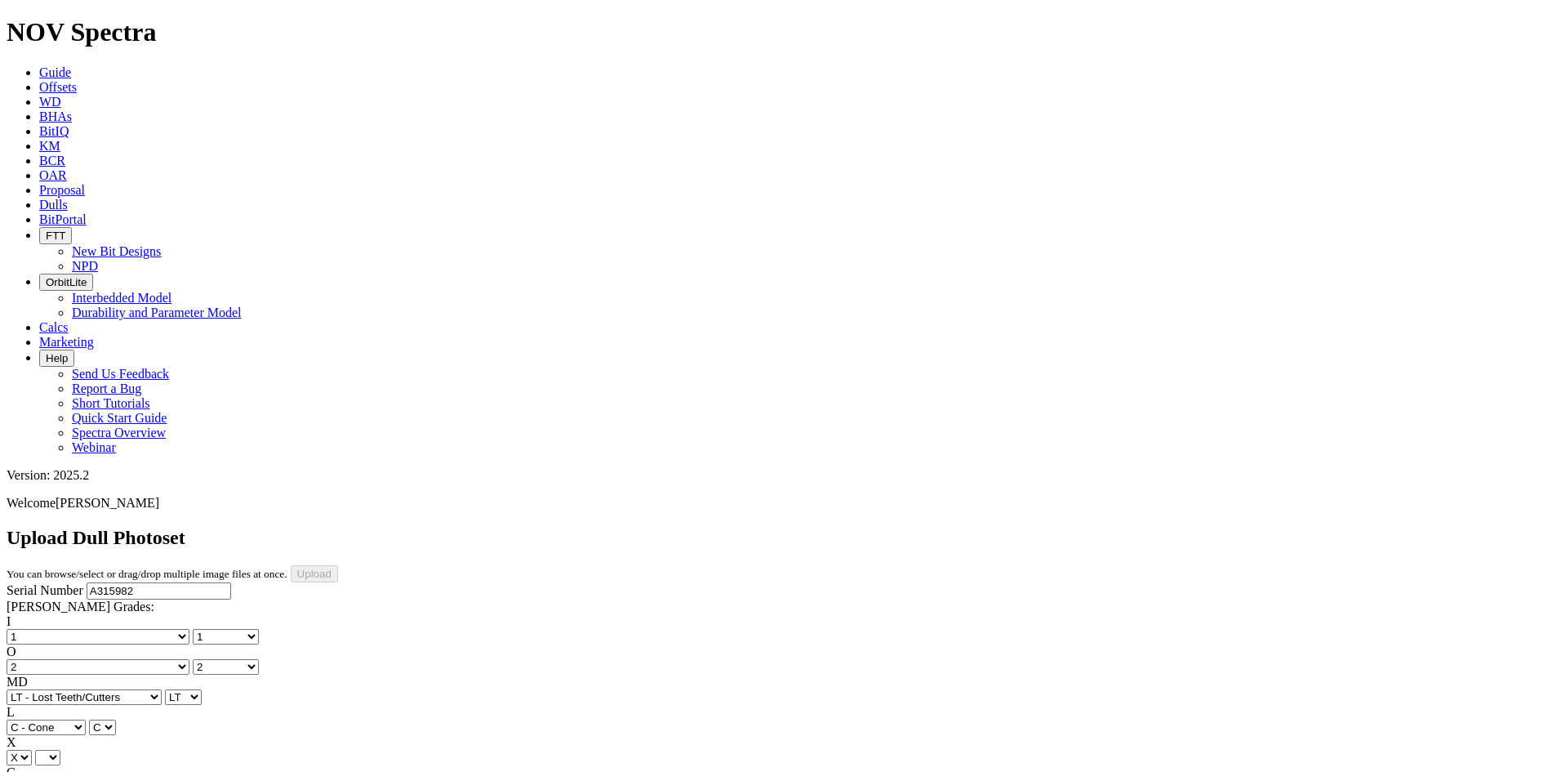
click at [32, 750] on select "X" at bounding box center [19, 757] width 25 height 15
select select "string:X"
click at [126, 771] on select "Unknown I - In Gauge 1 - 1/16 in Undergauge" 2 - 2/16 in Undergauge = ⅛ in" 8 -…" at bounding box center [89, 787] width 166 height 15
select select "string:I"
click at [116, 771] on select "Unknown I - In Gauge 1 - 1/16 in Undergauge" 2 - 2/16 in Undergauge = ⅛ in" 8 -…" at bounding box center [89, 787] width 166 height 15
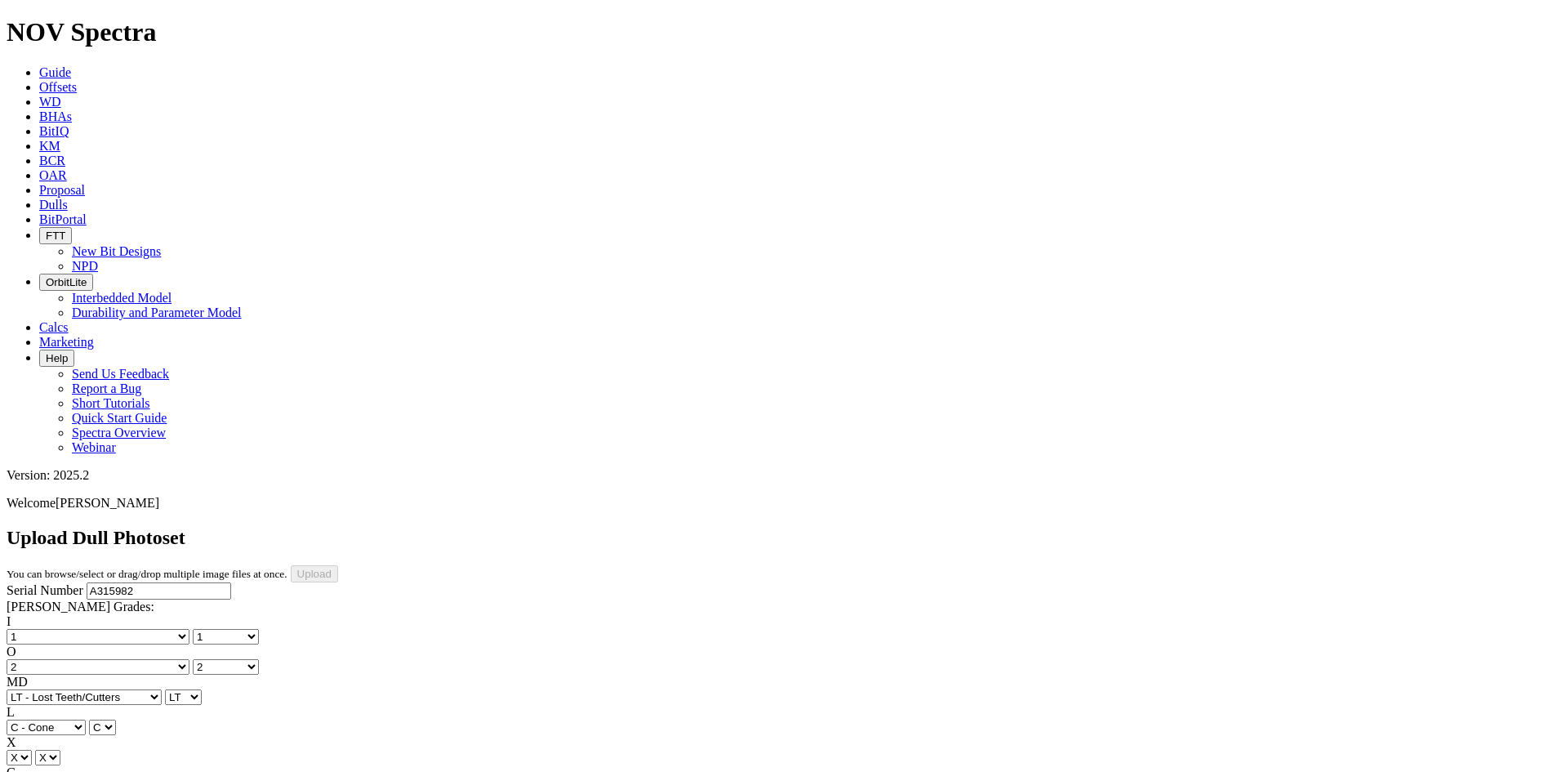
select select "string:I"
select select "string:WT"
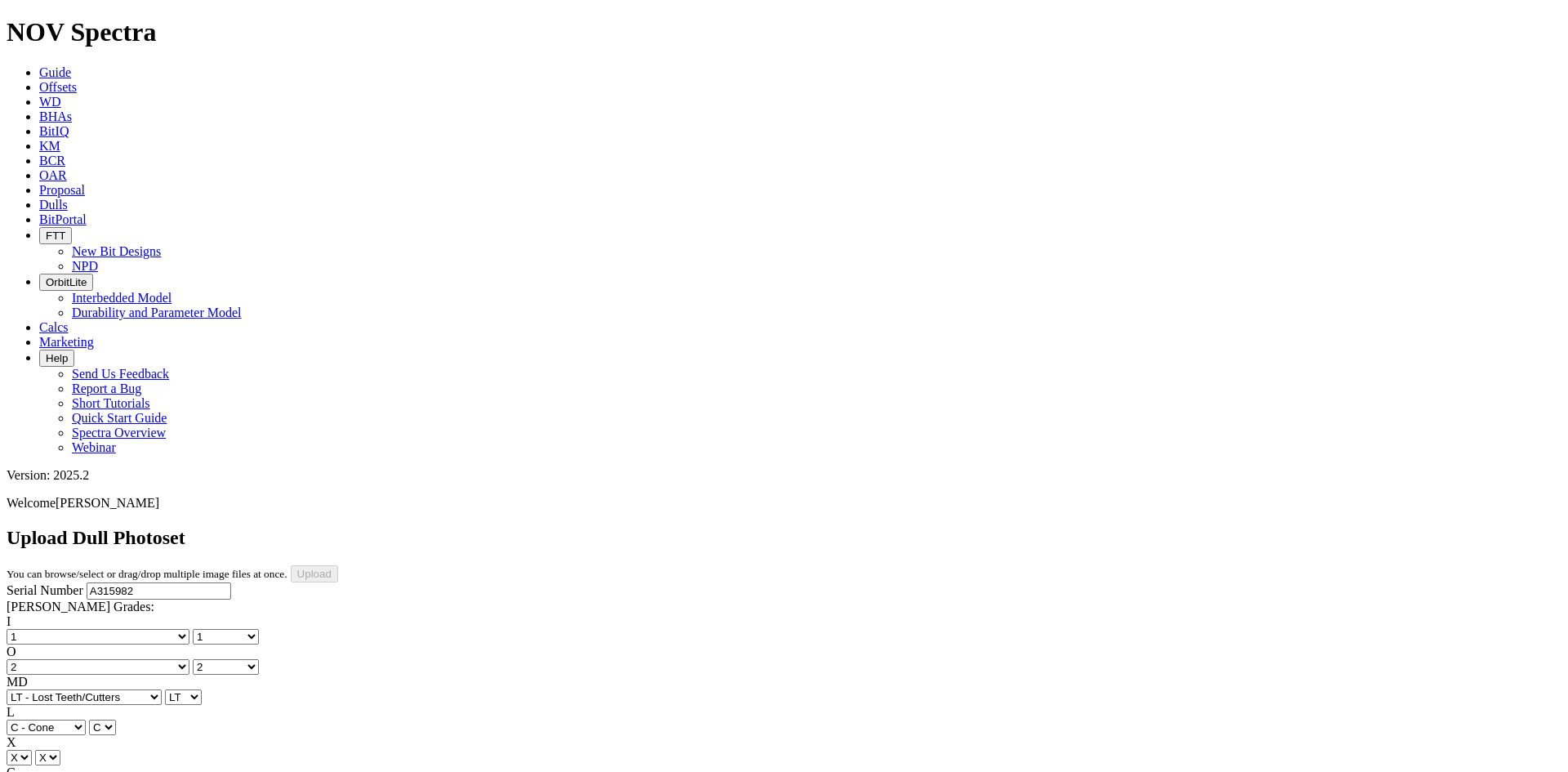
select select "string:_"
click at [338, 565] on input "Upload" at bounding box center [314, 573] width 47 height 17
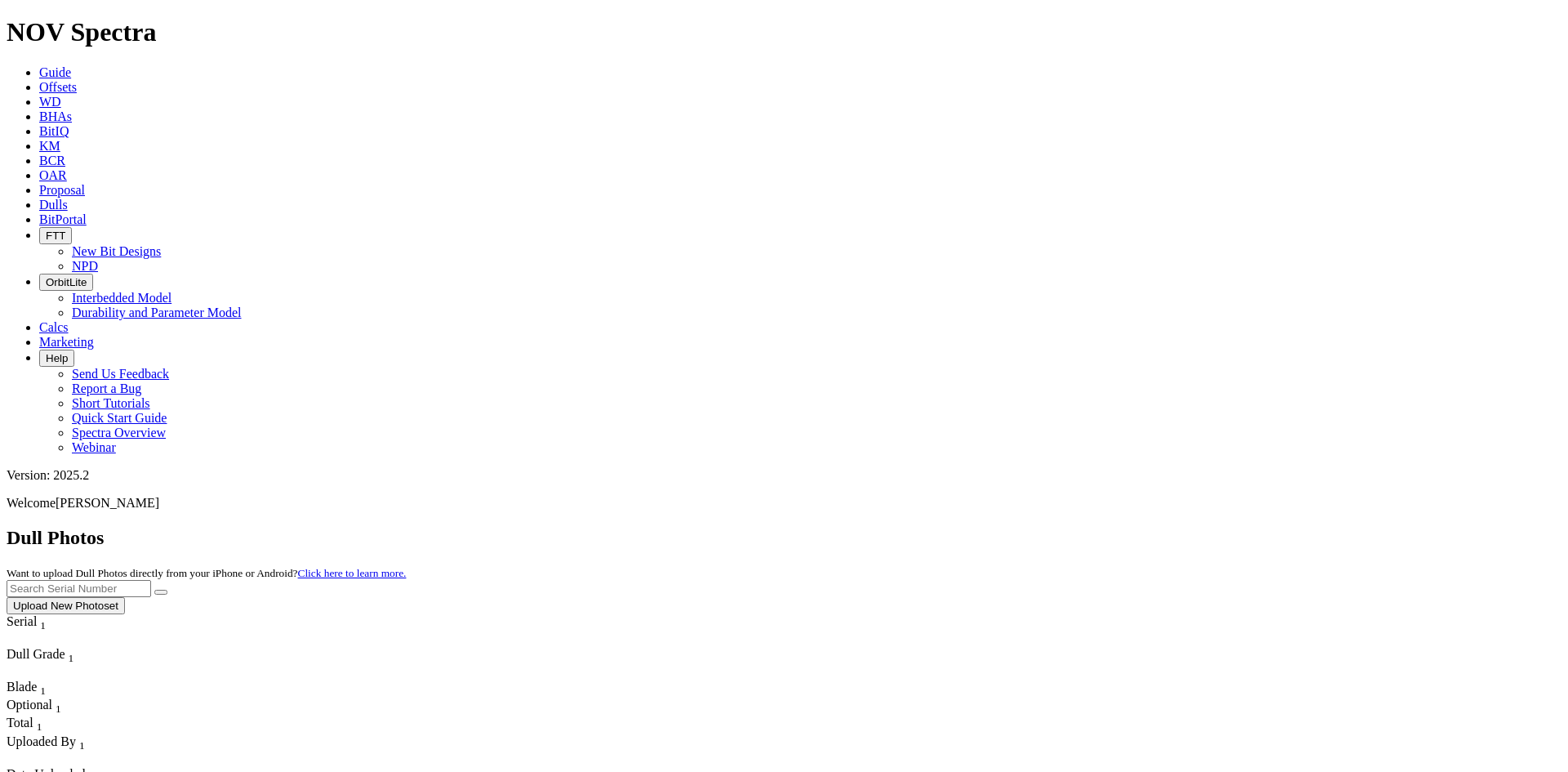
click at [125, 597] on button "Upload New Photoset" at bounding box center [65, 605] width 118 height 17
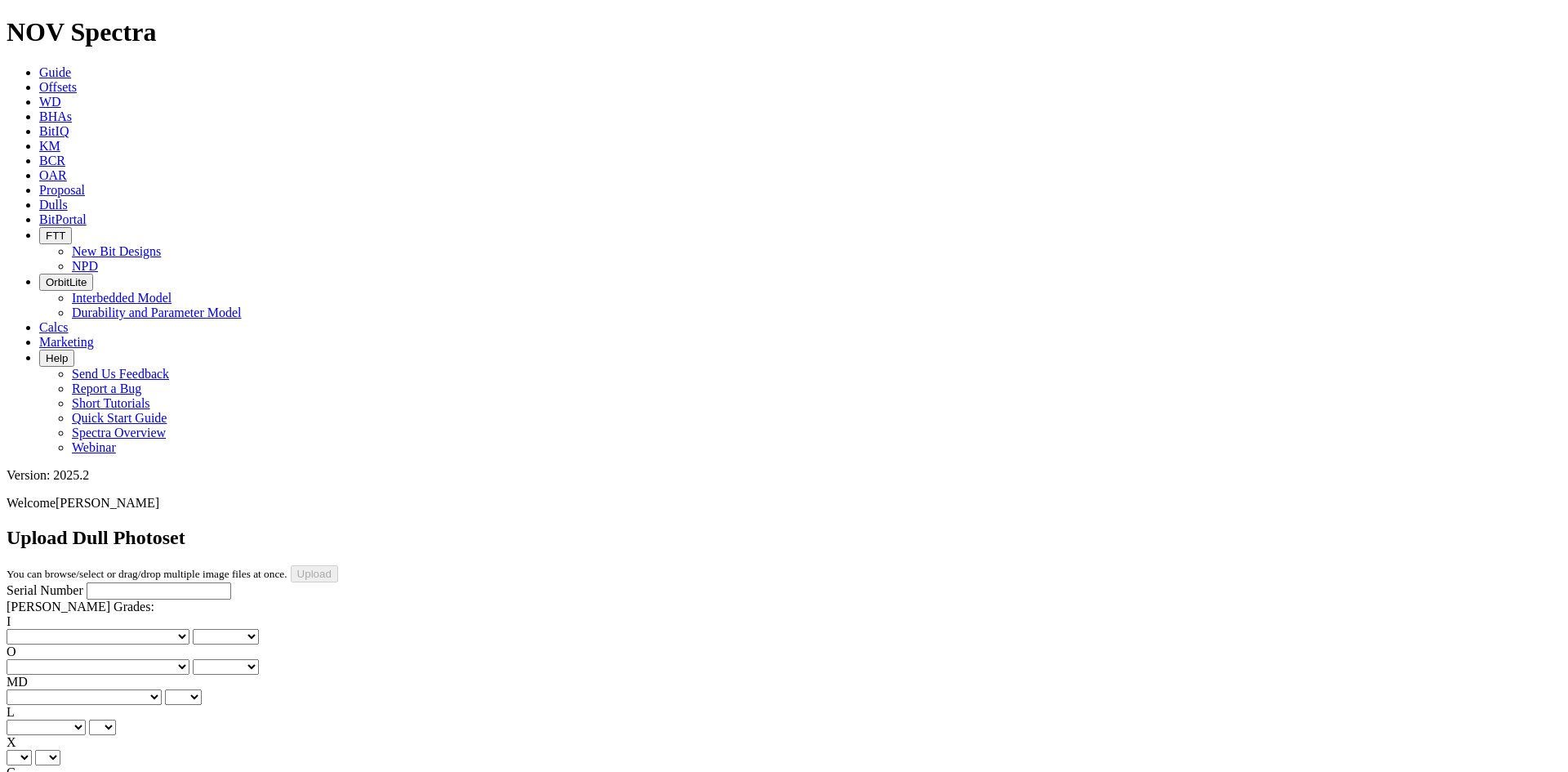
click at [128, 582] on input "Serial Number" at bounding box center [158, 590] width 144 height 17
paste input "A319888"
type input "A319888"
click at [66, 628] on select "No lost, worn or damaged cutters 0 1 2 3 4 5 6 7 8 No diamond table left on any…" at bounding box center [97, 636] width 182 height 15
select select "number:5"
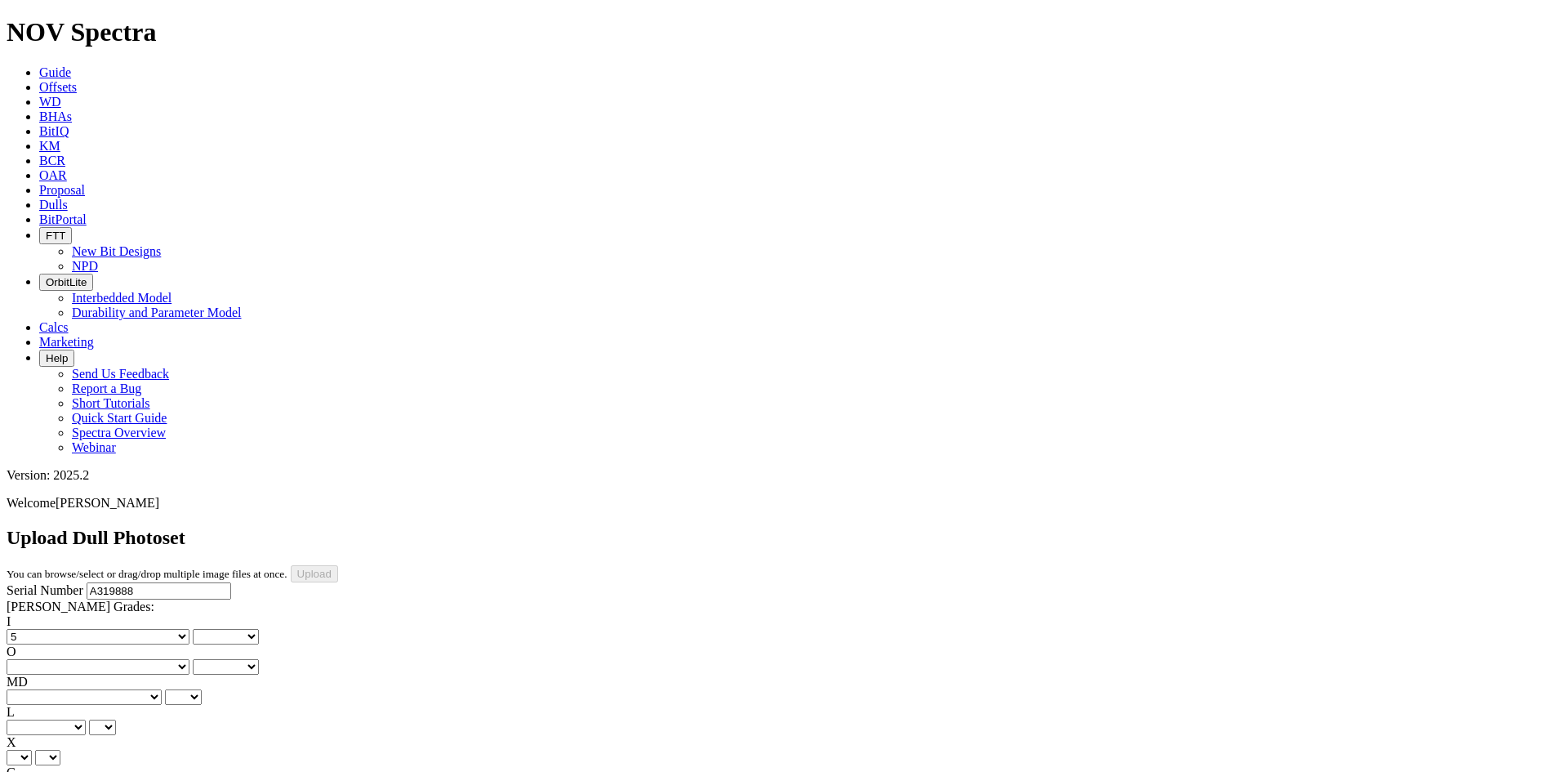
click at [33, 628] on select "No lost, worn or damaged cutters 0 1 2 3 4 5 6 7 8 No diamond table left on any…" at bounding box center [97, 636] width 182 height 15
select select "number:5"
click at [150, 659] on select "No lost, worn or damaged cutters 0 1 2 3 4 5 6 7 8 No diamond table left on any…" at bounding box center [97, 667] width 182 height 15
select select "number:1"
click at [116, 659] on select "No lost, worn or damaged cutters 0 1 2 3 4 5 6 7 8 No diamond table left on any…" at bounding box center [97, 667] width 182 height 15
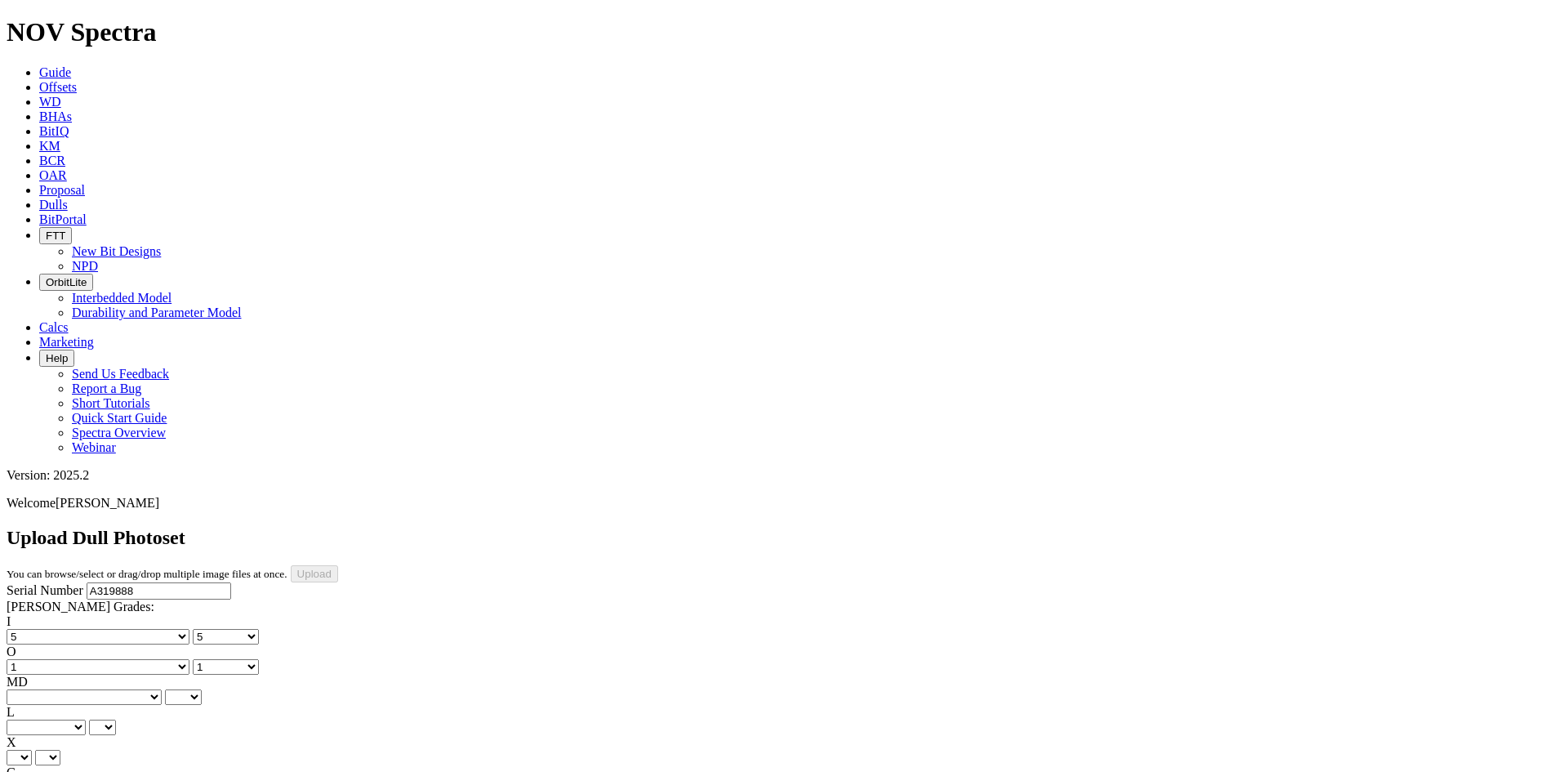
select select "number:1"
click at [44, 689] on select "BF - Bond Failure BT - Broken Teeth/Cutters BU - Balled Up Bit CR - Cored CT - …" at bounding box center [84, 697] width 155 height 15
select select "string:CR"
click at [33, 689] on select "BF - Bond Failure BT - Broken Teeth/Cutters BU - Balled Up Bit CR - Cored CT - …" at bounding box center [84, 697] width 155 height 15
select select "string:CR"
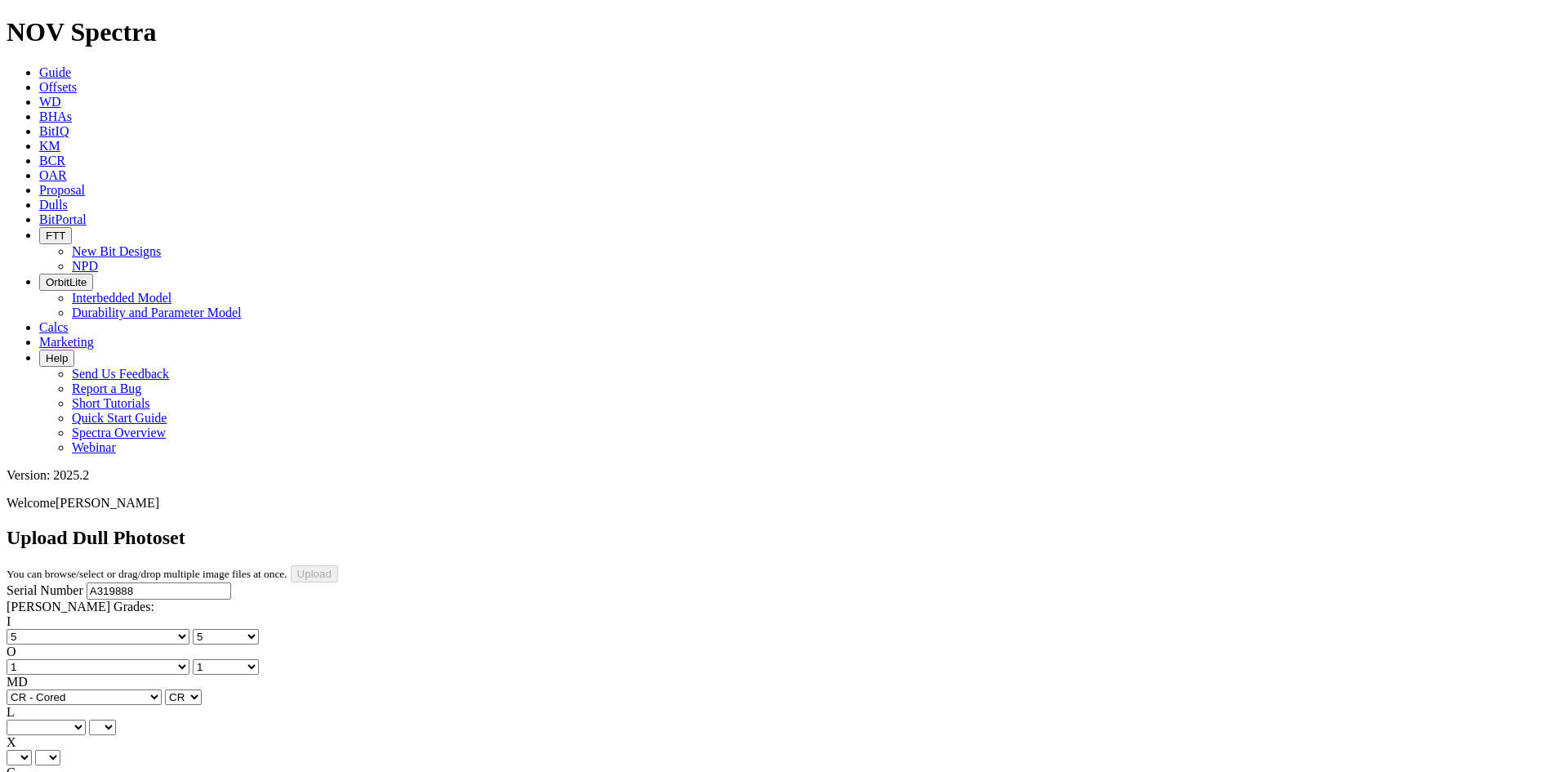
click at [85, 719] on select "A - All C - Cone G - Gauge N - Nose S - Shoulder T - Taper" at bounding box center [45, 727] width 79 height 15
select select "string:C"
click at [85, 719] on select "A - All C - Cone G - Gauge N - Nose S - Shoulder T - Taper" at bounding box center [45, 727] width 79 height 15
select select "string:C"
click at [32, 750] on select "X" at bounding box center [19, 757] width 25 height 15
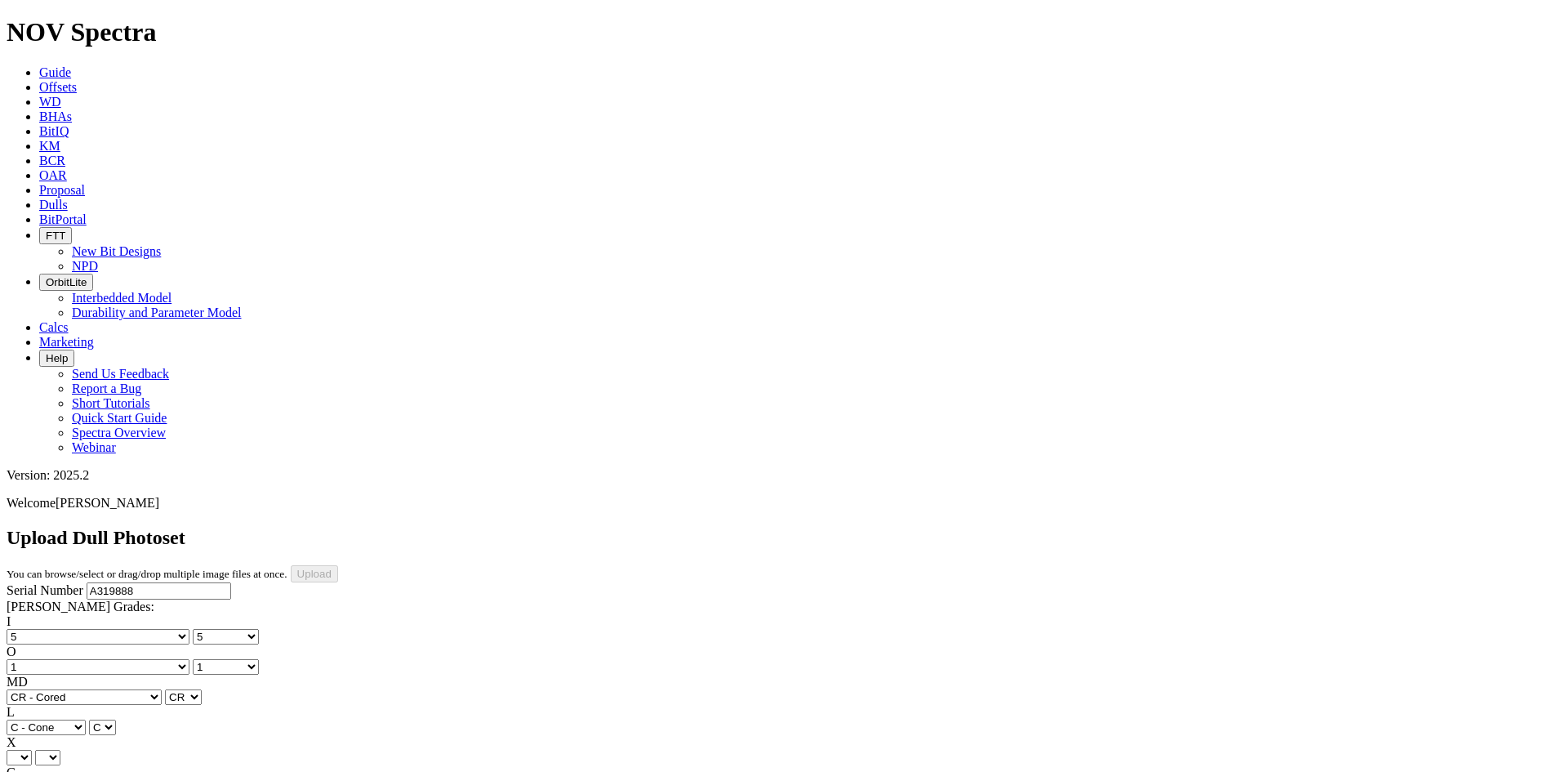
select select "string:X"
click at [32, 750] on select "X" at bounding box center [19, 757] width 25 height 15
select select "string:X"
click at [128, 771] on select "Unknown I - In Gauge 1 - 1/16 in Undergauge" 2 - 2/16 in Undergauge = ⅛ in" 8 -…" at bounding box center [89, 787] width 166 height 15
select select "string:I"
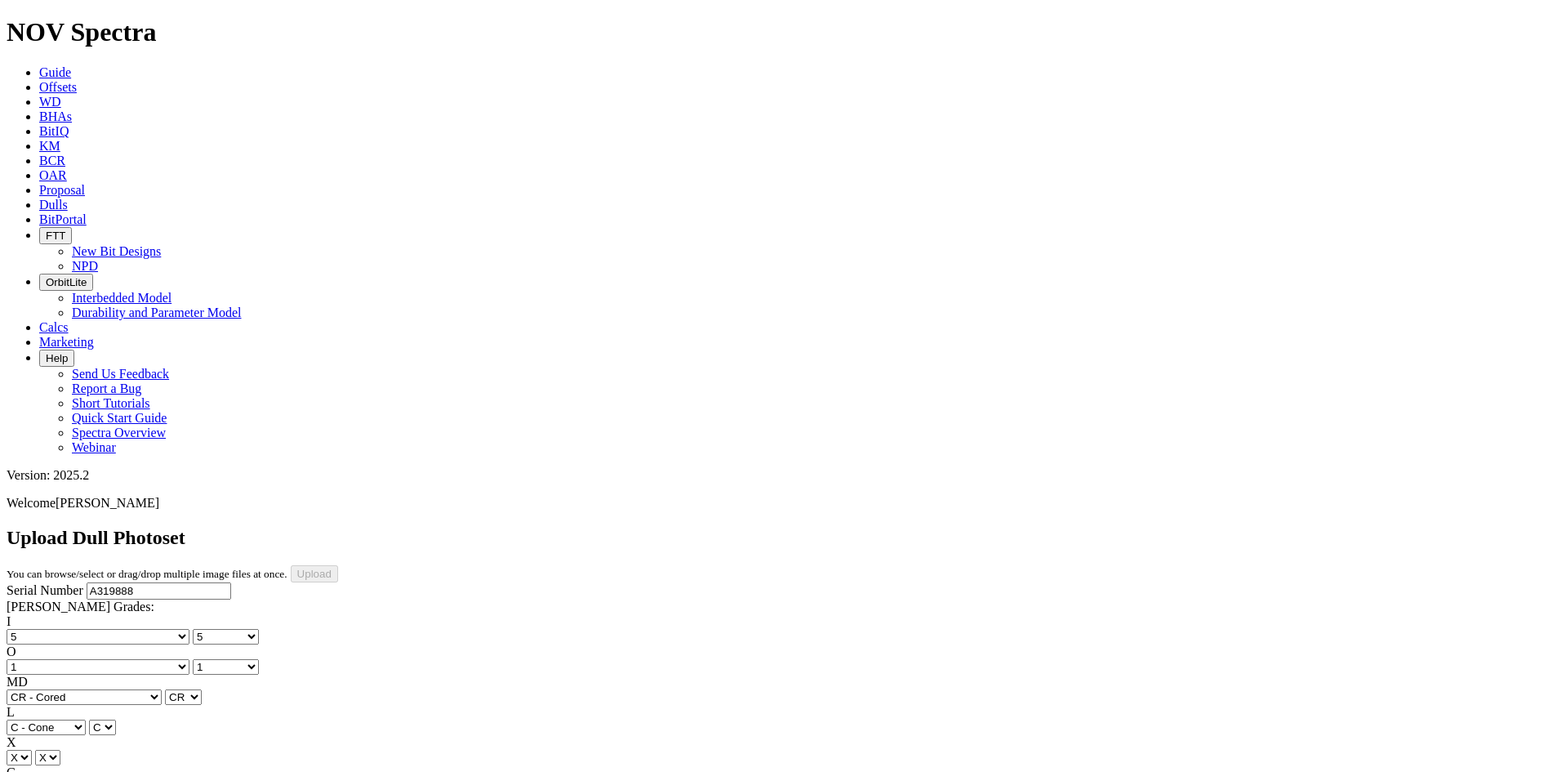
click at [116, 771] on select "Unknown I - In Gauge 1 - 1/16 in Undergauge" 2 - 2/16 in Undergauge = ⅛ in" 8 -…" at bounding box center [89, 787] width 166 height 15
select select "string:I"
select select "string:LT"
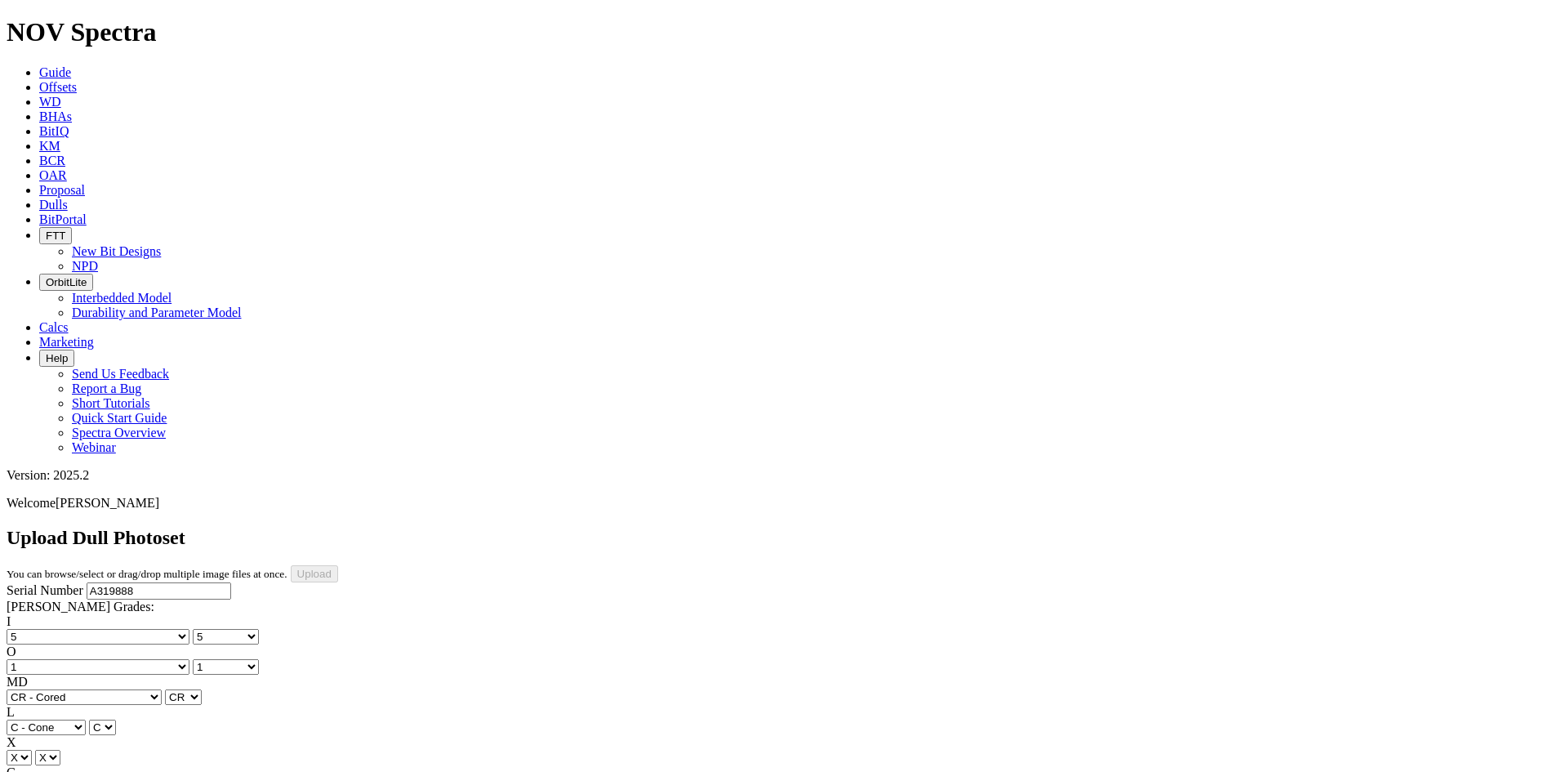
select select "string:LT"
select select "string:_"
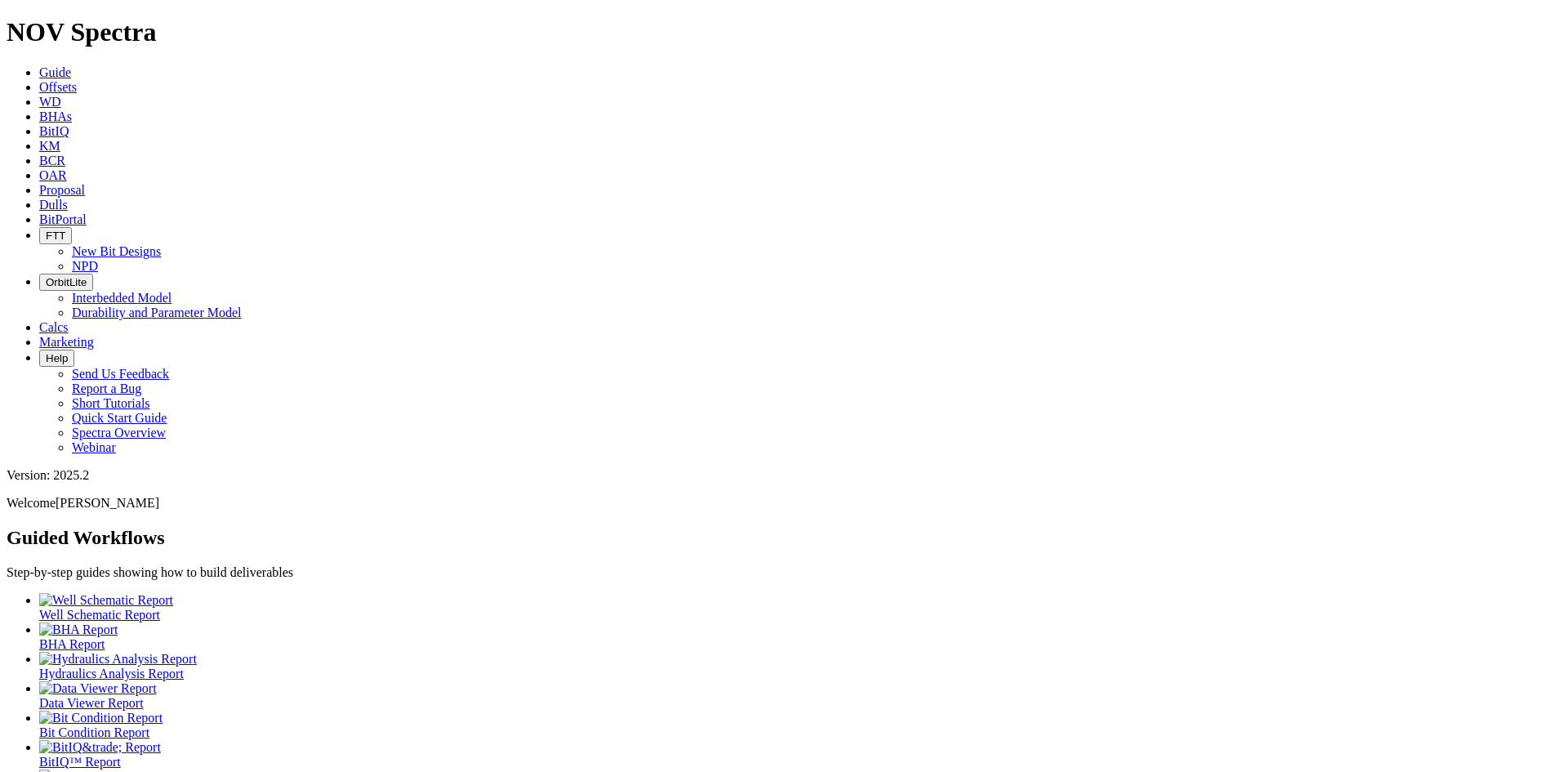
click at [39, 80] on icon at bounding box center [39, 86] width 0 height 14
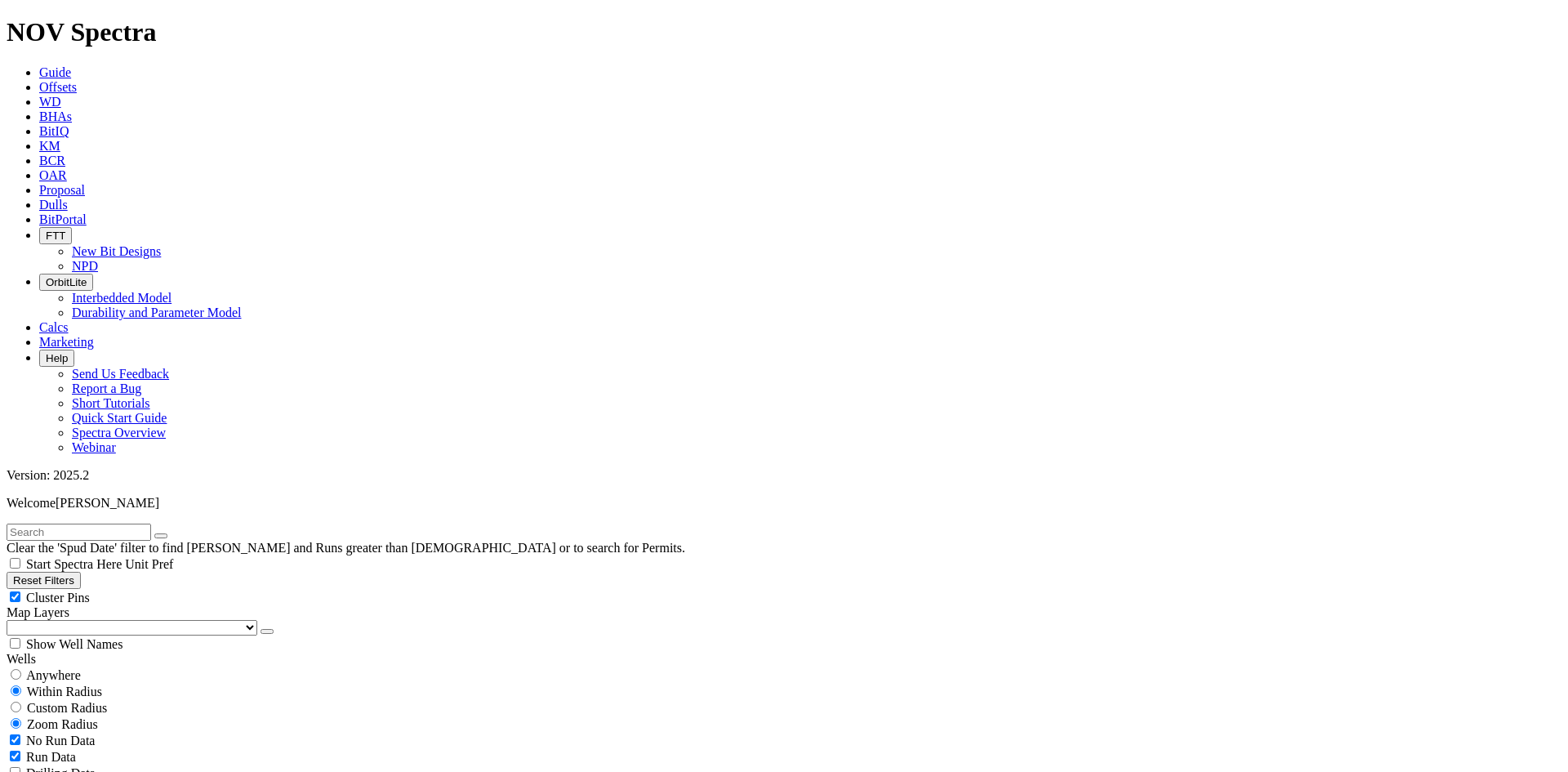
click at [68, 198] on span "Dulls" at bounding box center [53, 204] width 28 height 14
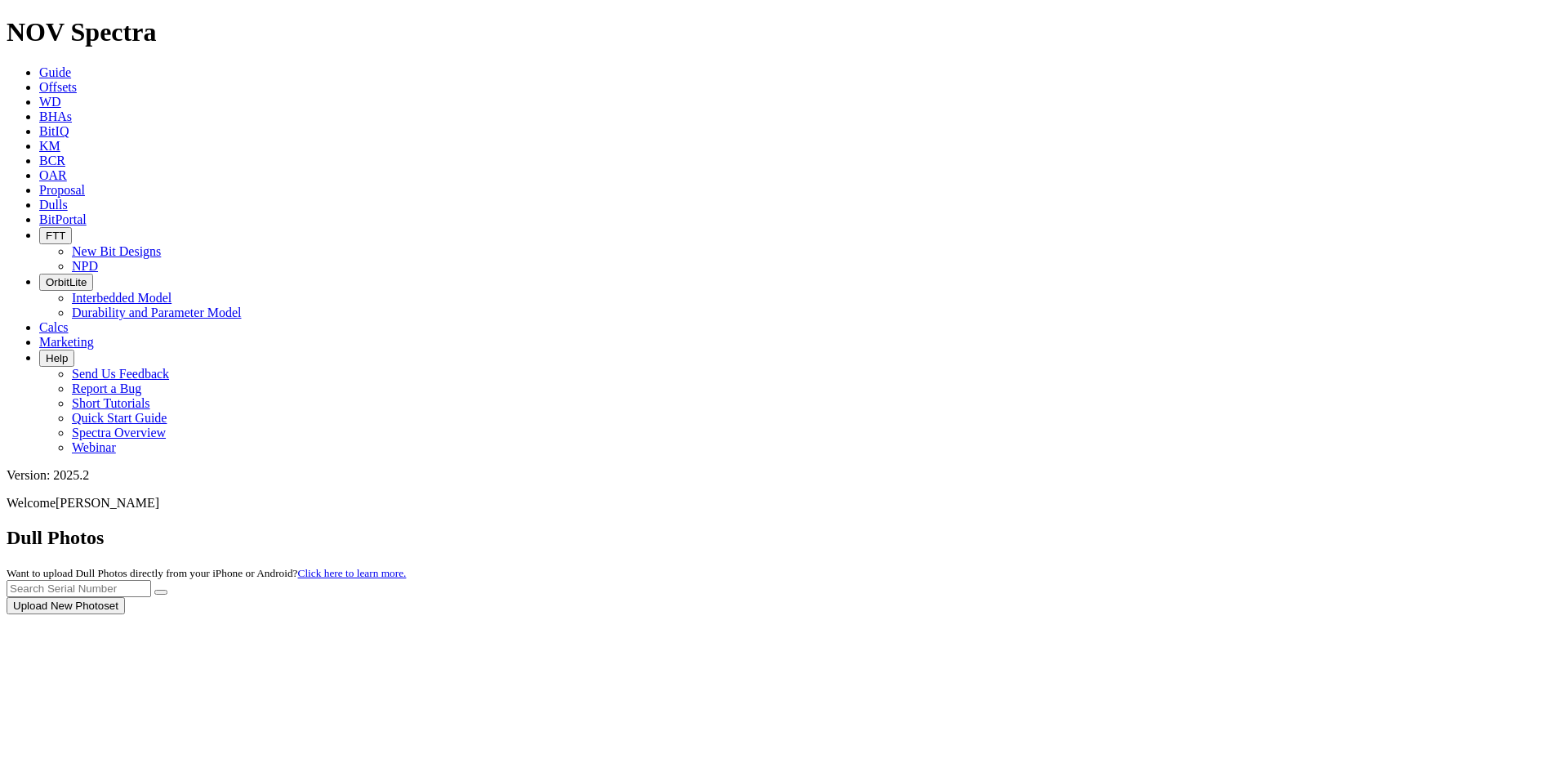
click at [1458, 614] on div at bounding box center [784, 614] width 1554 height 0
click at [125, 597] on button "Upload New Photoset" at bounding box center [65, 605] width 118 height 17
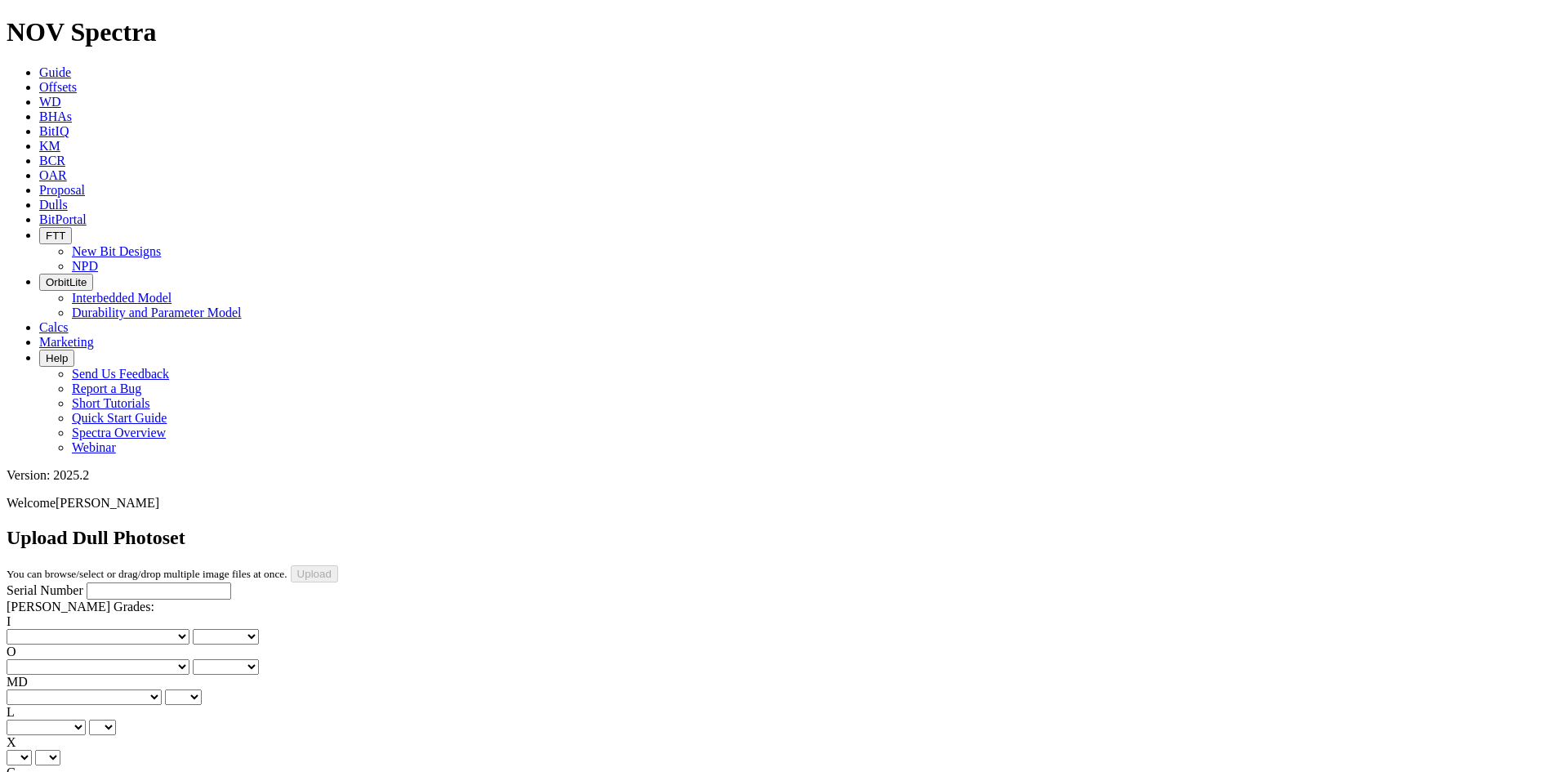
click at [125, 582] on input "Serial Number" at bounding box center [158, 590] width 144 height 17
paste input "A319888"
type input "A319888"
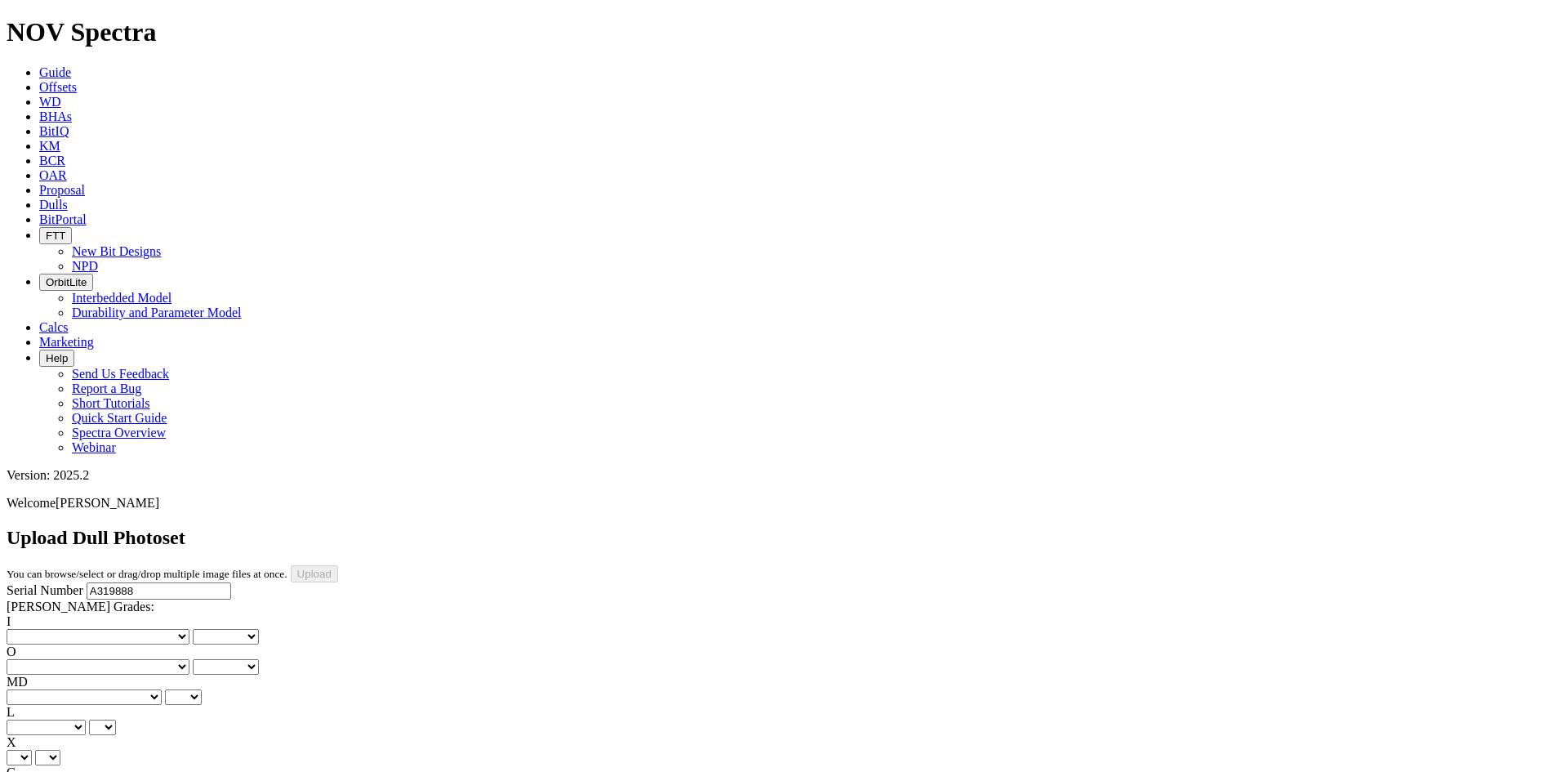
type input "[DATE]"
click at [68, 198] on span "Dulls" at bounding box center [53, 204] width 28 height 14
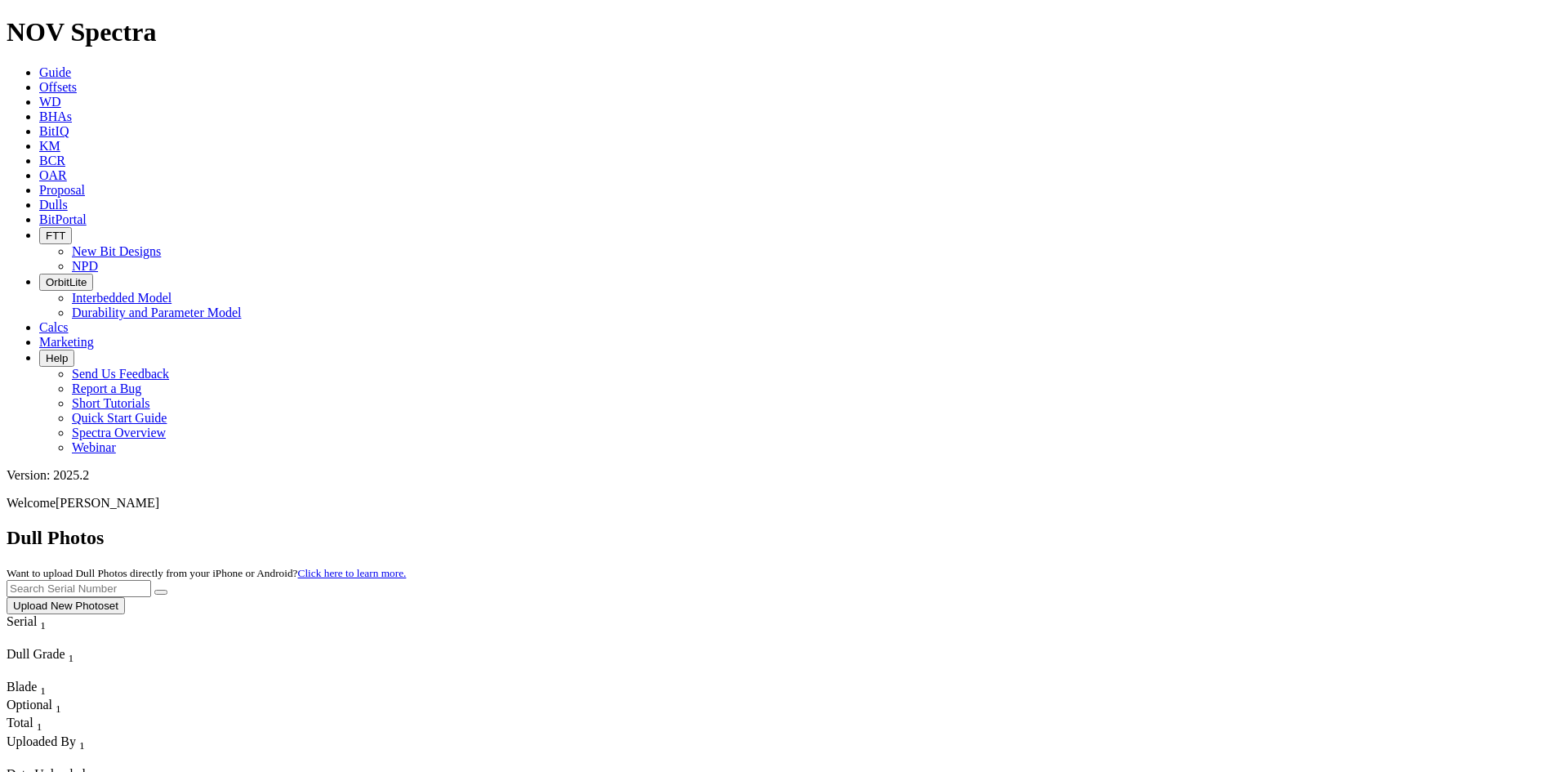
click at [125, 597] on button "Upload New Photoset" at bounding box center [65, 605] width 118 height 17
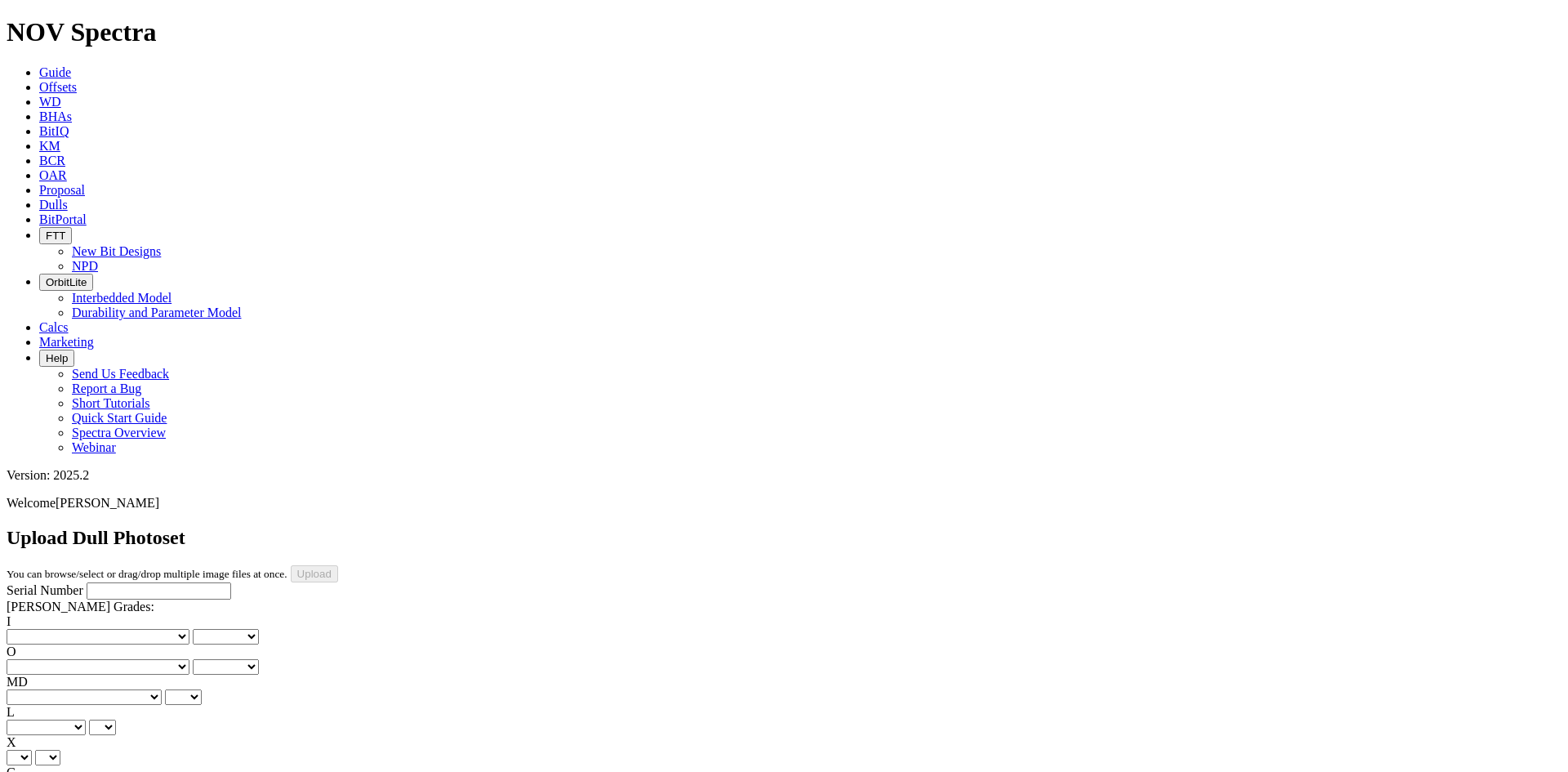
click at [116, 582] on input "Serial Number" at bounding box center [158, 590] width 144 height 17
paste input "A319888"
type input "A319888"
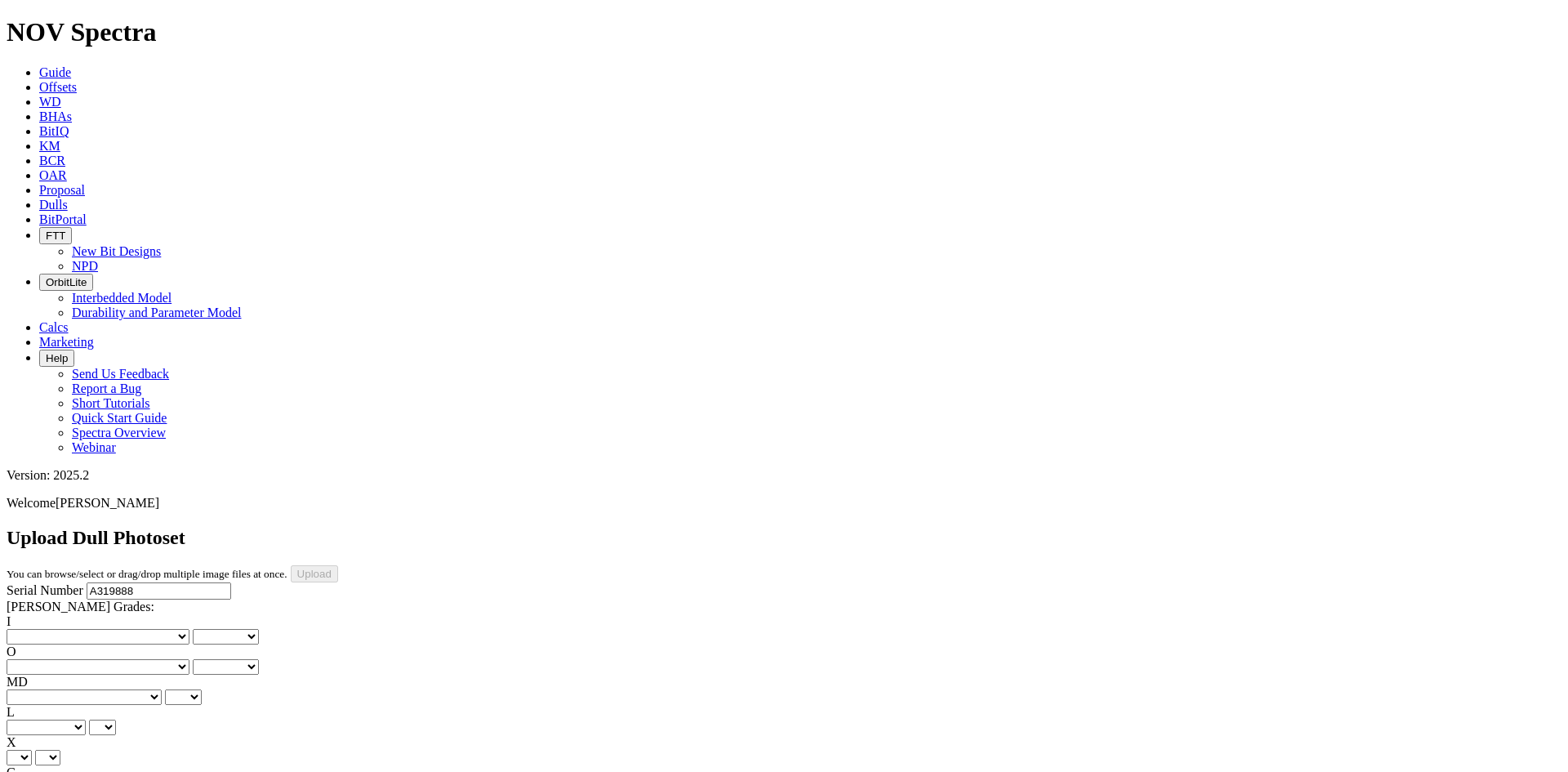
type input "8/18/25"
click at [52, 628] on select "No lost, worn or damaged cutters 0 1 2 3 4 5 6 7 8 No diamond table left on any…" at bounding box center [97, 636] width 182 height 15
select select "number:5"
click at [33, 628] on select "No lost, worn or damaged cutters 0 1 2 3 4 5 6 7 8 No diamond table left on any…" at bounding box center [97, 636] width 182 height 15
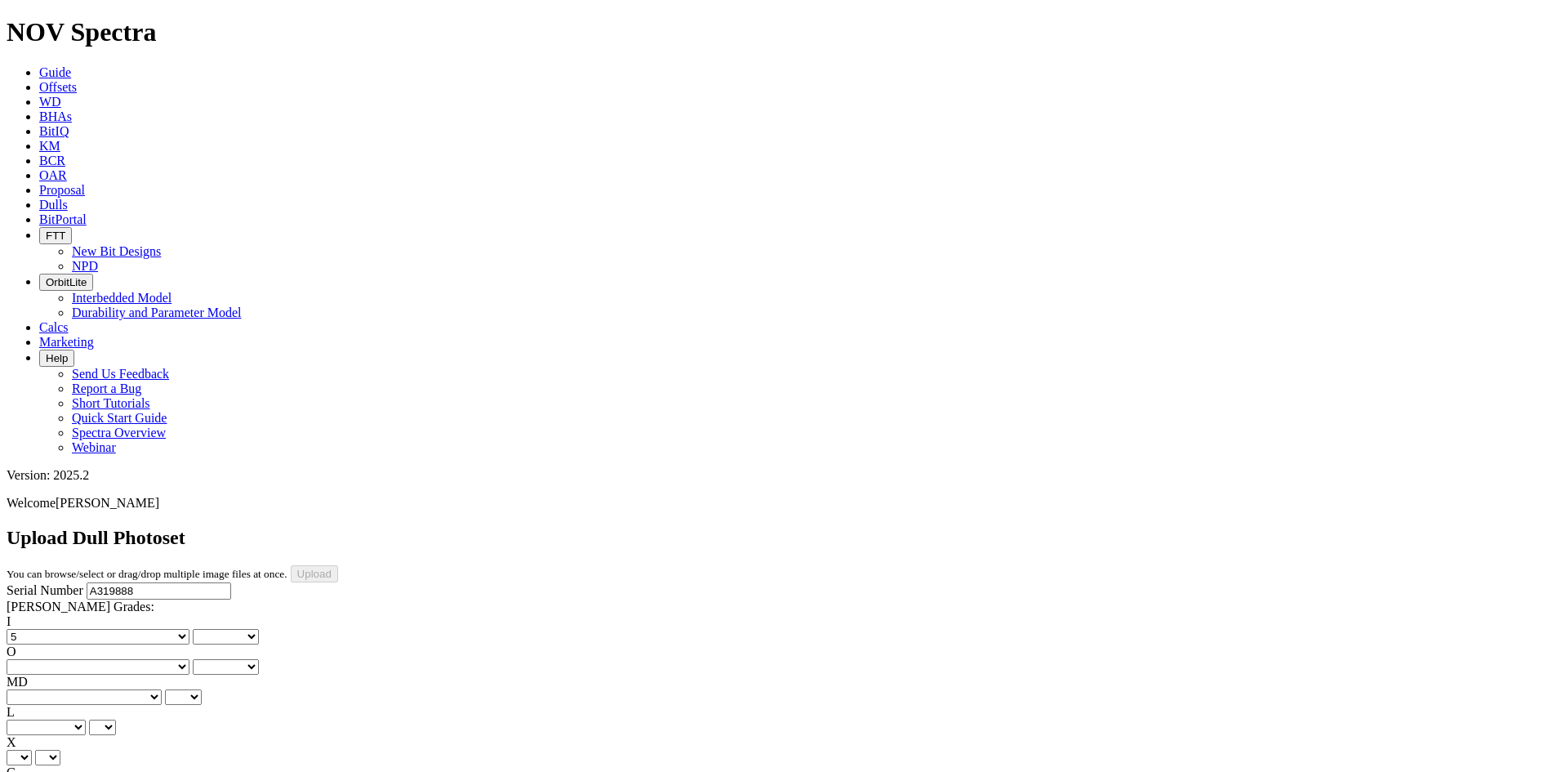
select select "number:5"
click at [140, 659] on select "No lost, worn or damaged cutters 0 1 2 3 4 5 6 7 8 No diamond table left on any…" at bounding box center [97, 667] width 182 height 15
select select "number:1"
click at [116, 659] on select "No lost, worn or damaged cutters 0 1 2 3 4 5 6 7 8 No diamond table left on any…" at bounding box center [97, 667] width 182 height 15
select select "number:1"
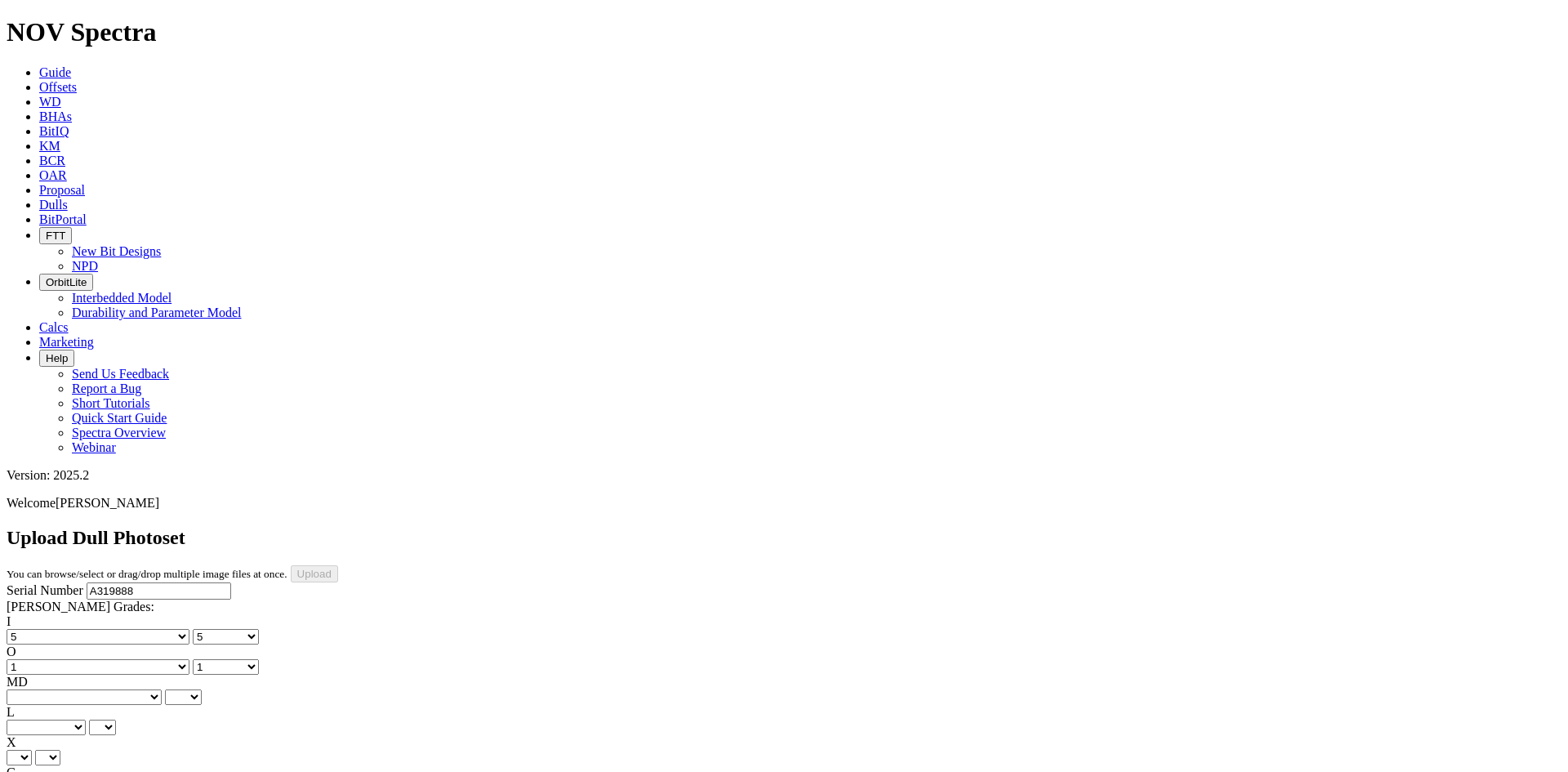
click at [61, 689] on select "BF - Bond Failure BT - Broken Teeth/Cutters BU - Balled Up Bit CR - Cored CT - …" at bounding box center [84, 697] width 155 height 15
select select "string:CR"
click at [33, 689] on select "BF - Bond Failure BT - Broken Teeth/Cutters BU - Balled Up Bit CR - Cored CT - …" at bounding box center [84, 697] width 155 height 15
select select "string:CR"
click at [85, 719] on select "A - All C - Cone G - Gauge N - Nose S - Shoulder T - Taper" at bounding box center [45, 727] width 79 height 15
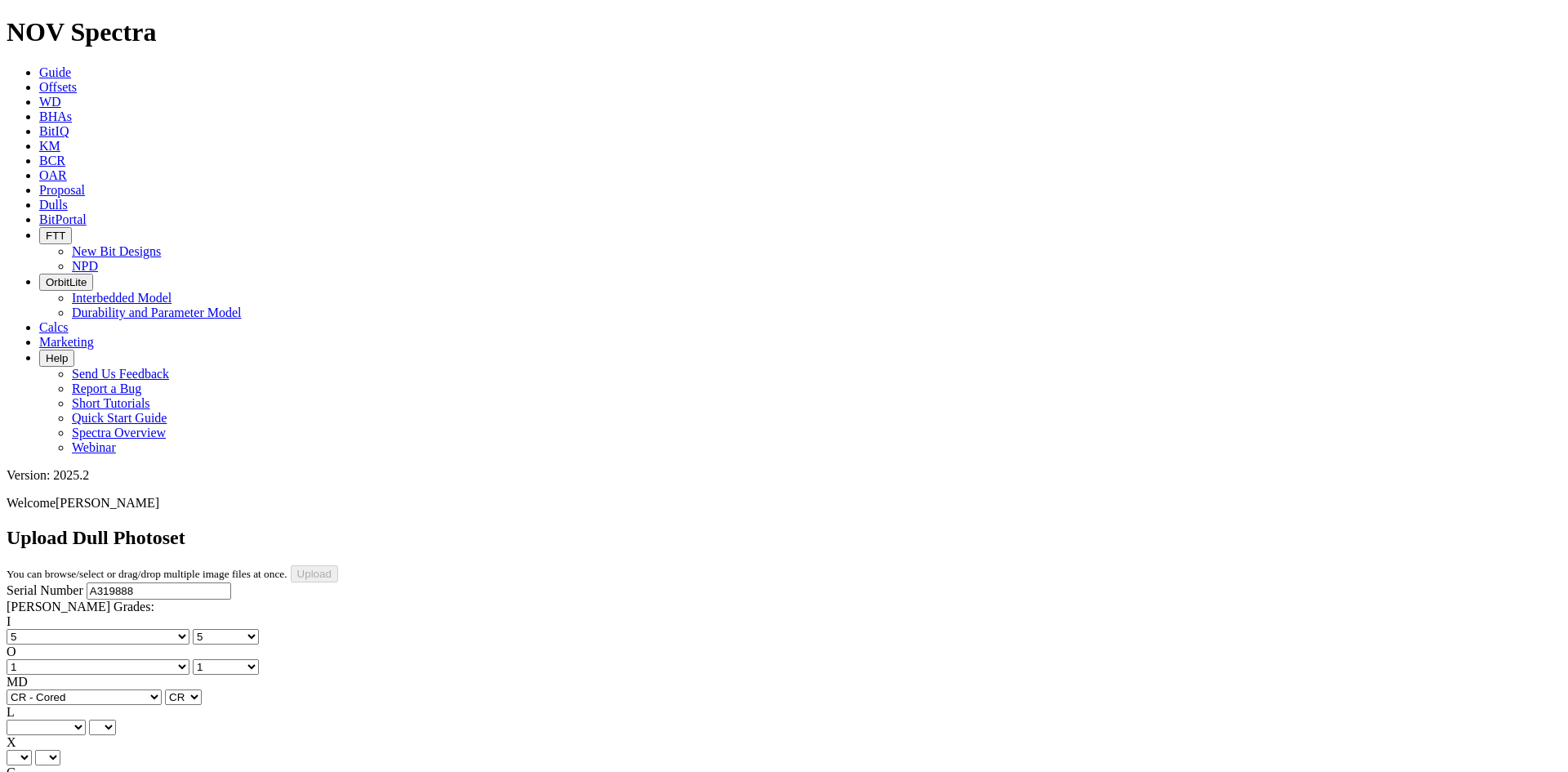
select select "string:A"
click at [85, 719] on select "A - All C - Cone G - Gauge N - Nose S - Shoulder T - Taper" at bounding box center [45, 727] width 79 height 15
select select "string:A"
click at [147, 766] on div "G Unknown I - In Gauge 1 - 1/16 in Undergauge" 2 - 2/16 in Undergauge = ⅛ in" 8…" at bounding box center [784, 780] width 1554 height 30
click at [85, 719] on select "A - All C - Cone G - Gauge N - Nose S - Shoulder T - Taper" at bounding box center [45, 727] width 79 height 15
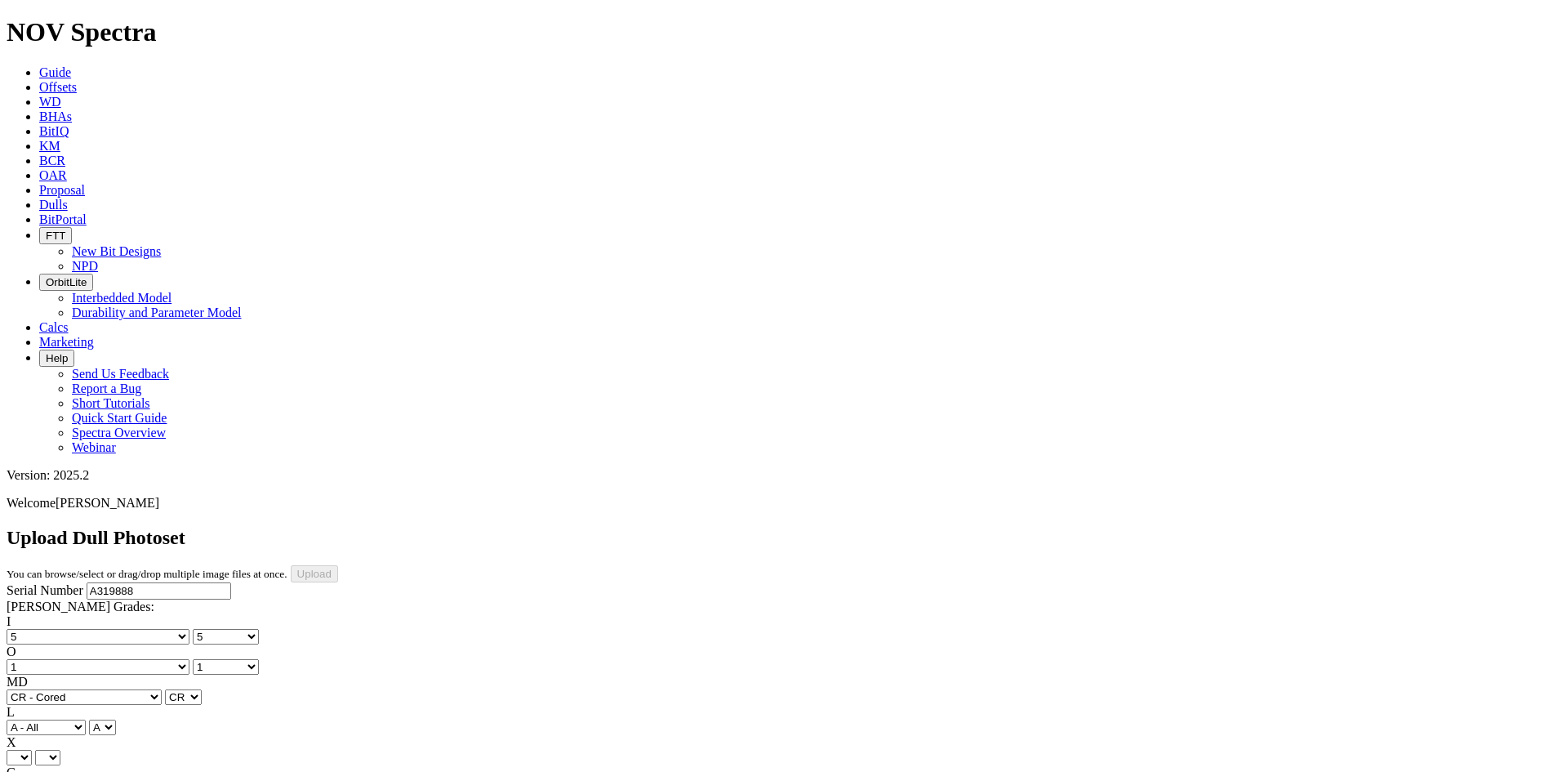
select select "string:C"
click at [85, 719] on select "A - All C - Cone G - Gauge N - Nose S - Shoulder T - Taper" at bounding box center [45, 727] width 79 height 15
select select "string:C"
click at [32, 750] on select "X" at bounding box center [19, 757] width 25 height 15
select select "string:X"
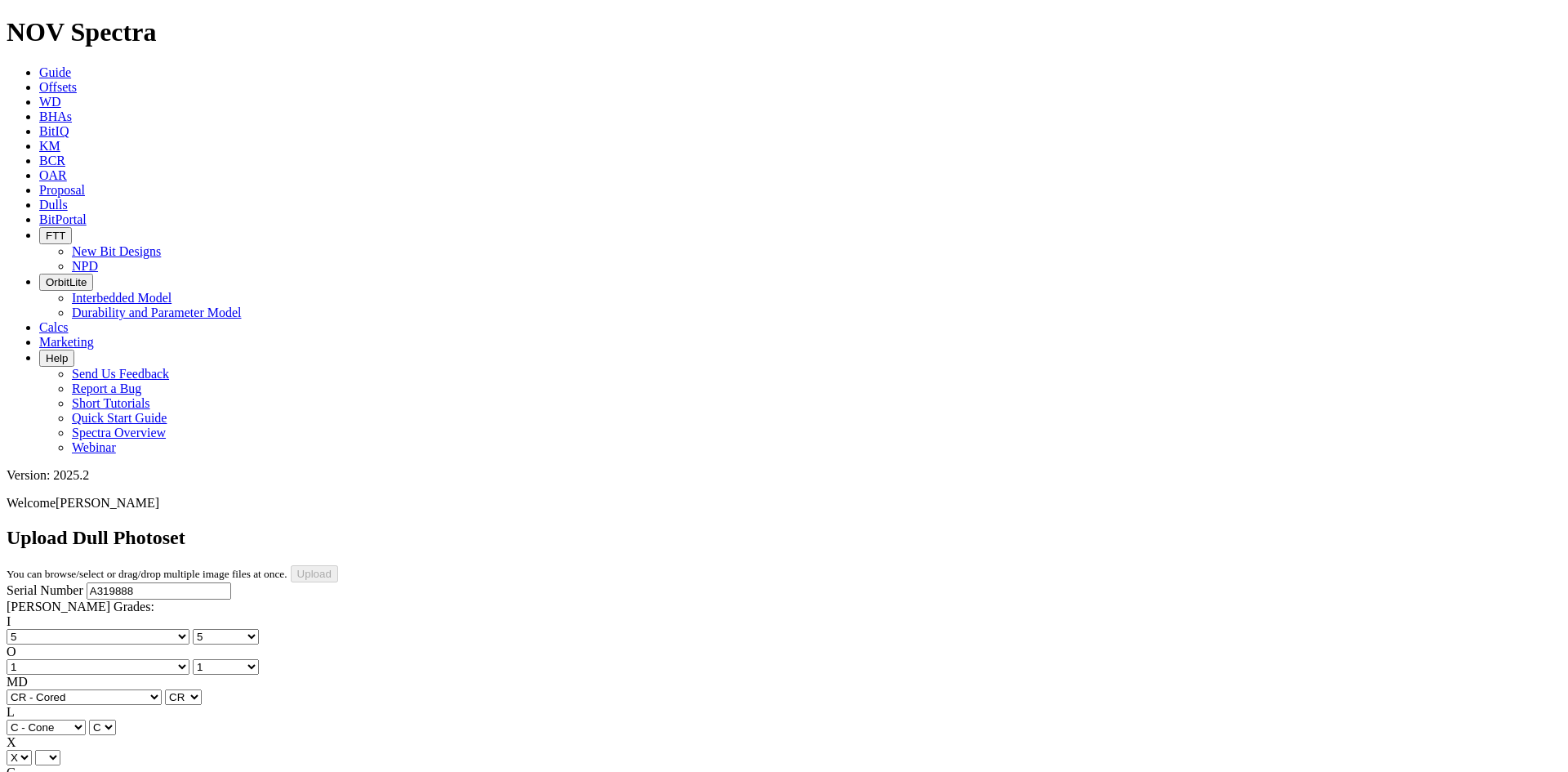
click at [32, 750] on select "X" at bounding box center [19, 757] width 25 height 15
select select "string:X"
click at [114, 614] on div "I No lost, worn or damaged cutters 0 1 2 3 4 5 6 7 8 No diamond table left on a…" at bounding box center [784, 735] width 1554 height 242
click at [125, 771] on select "Unknown I - In Gauge 1 - 1/16 in Undergauge" 2 - 2/16 in Undergauge = ⅛ in" 8 -…" at bounding box center [89, 787] width 166 height 15
select select "string:I"
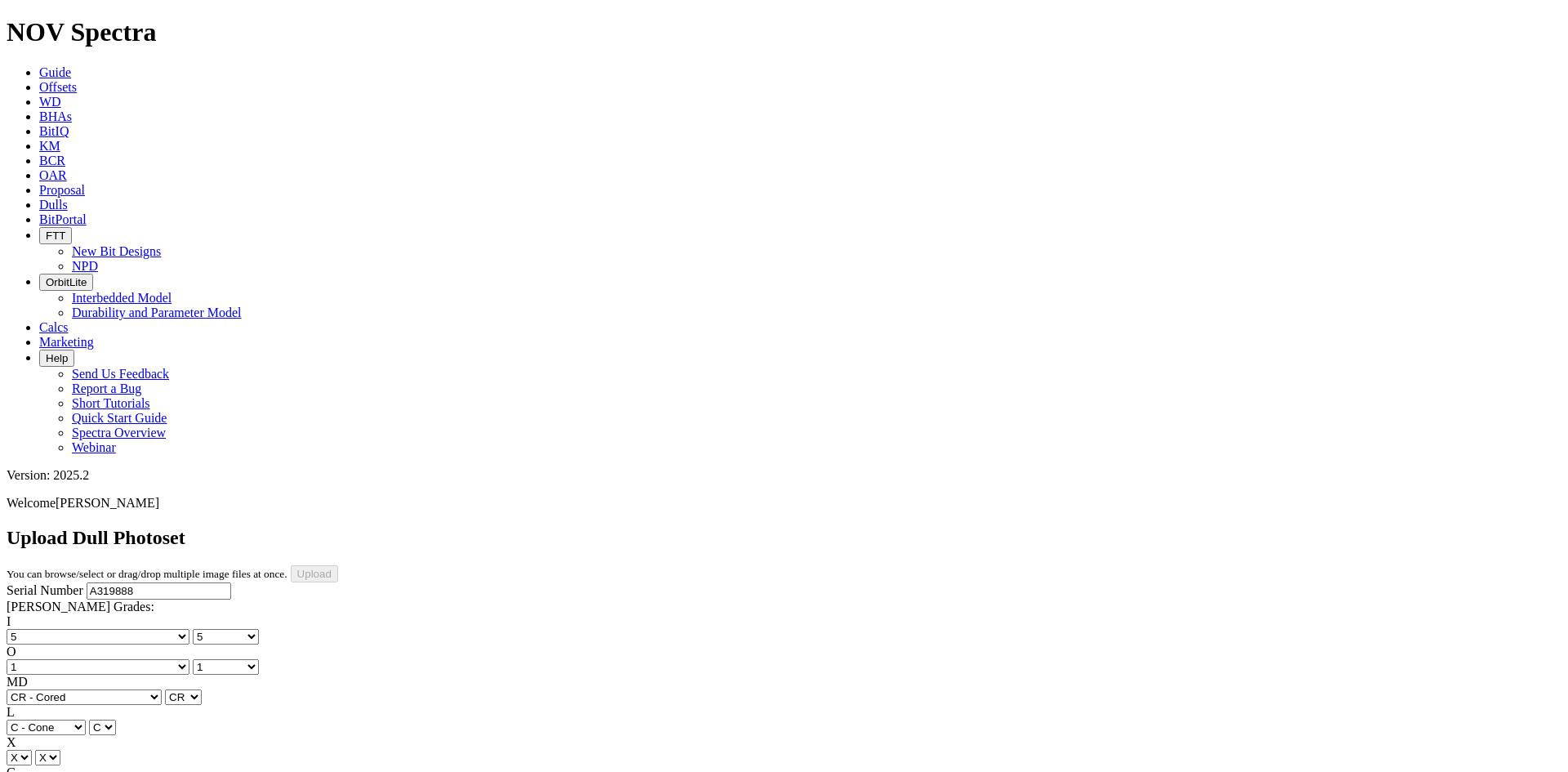
click at [116, 771] on select "Unknown I - In Gauge 1 - 1/16 in Undergauge" 2 - 2/16 in Undergauge = ⅛ in" 8 -…" at bounding box center [89, 787] width 166 height 15
select select "string:I"
select select "string:WT"
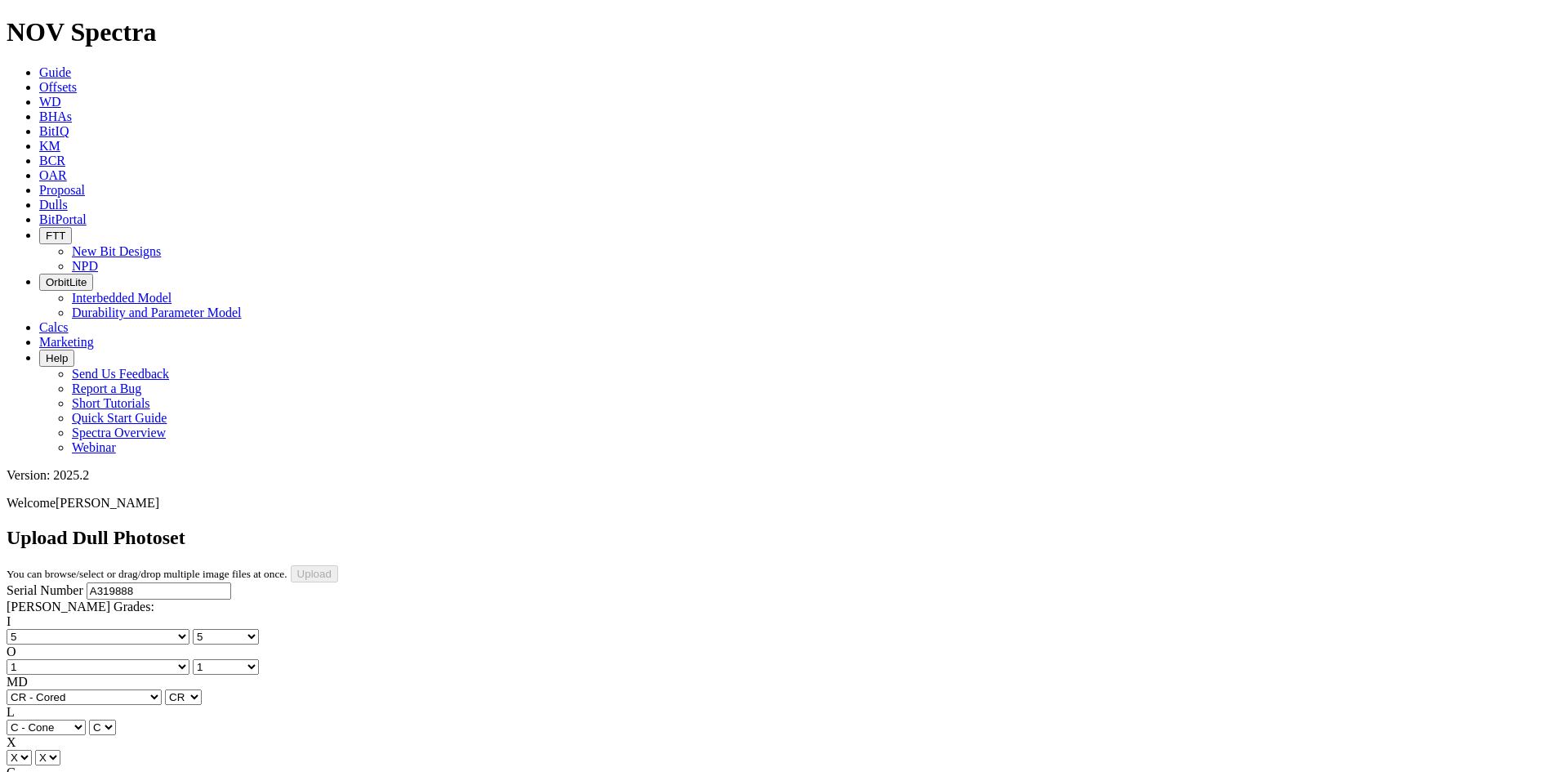
select select "string:WT"
click at [118, 614] on div "I No lost, worn or damaged cutters 0 1 2 3 4 5 6 7 8 No diamond table left on a…" at bounding box center [784, 735] width 1554 height 242
select select "string:_"
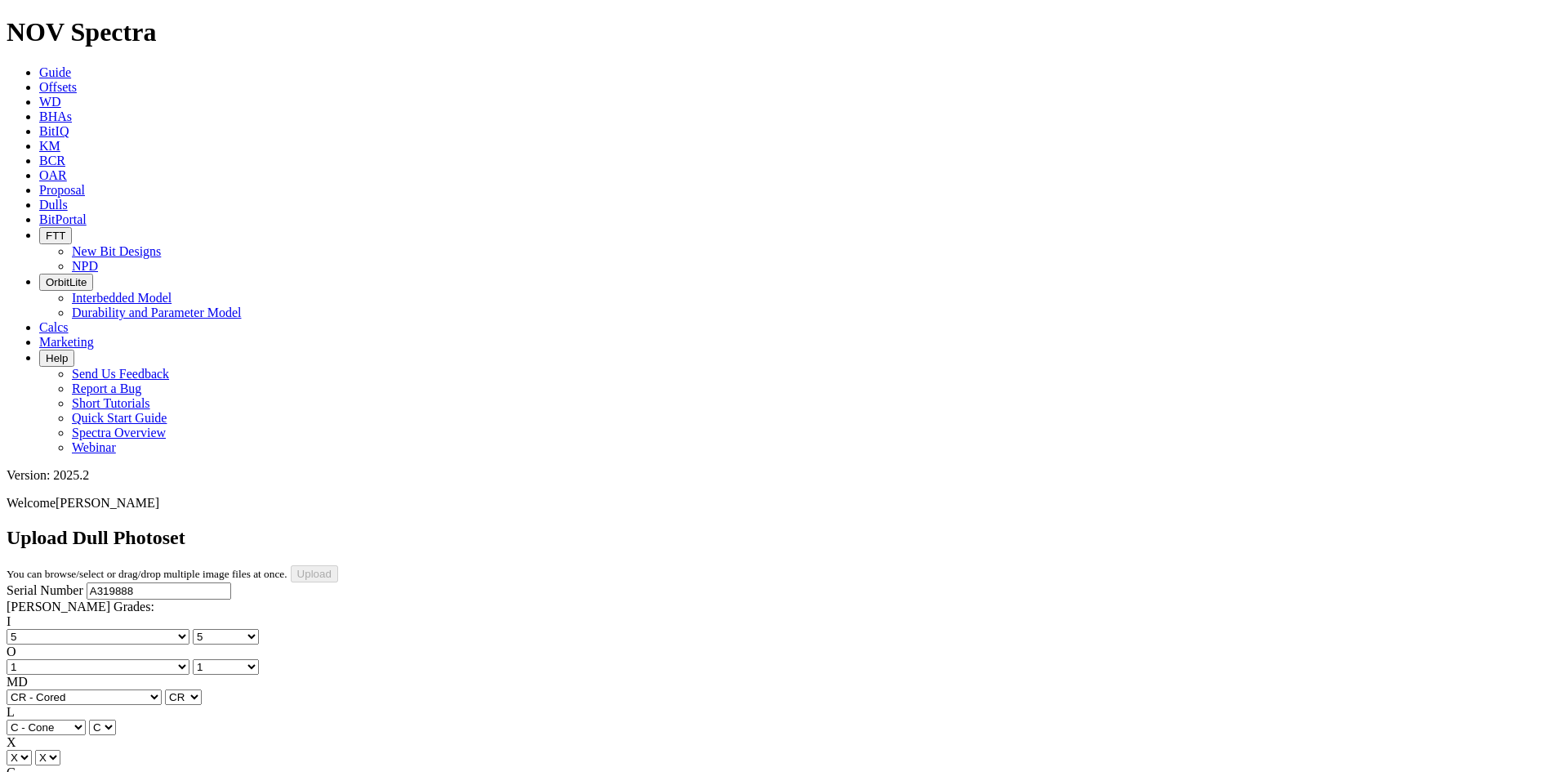
select select "string:_"
click at [338, 565] on input "Upload" at bounding box center [314, 573] width 47 height 17
